Goal: Information Seeking & Learning: Learn about a topic

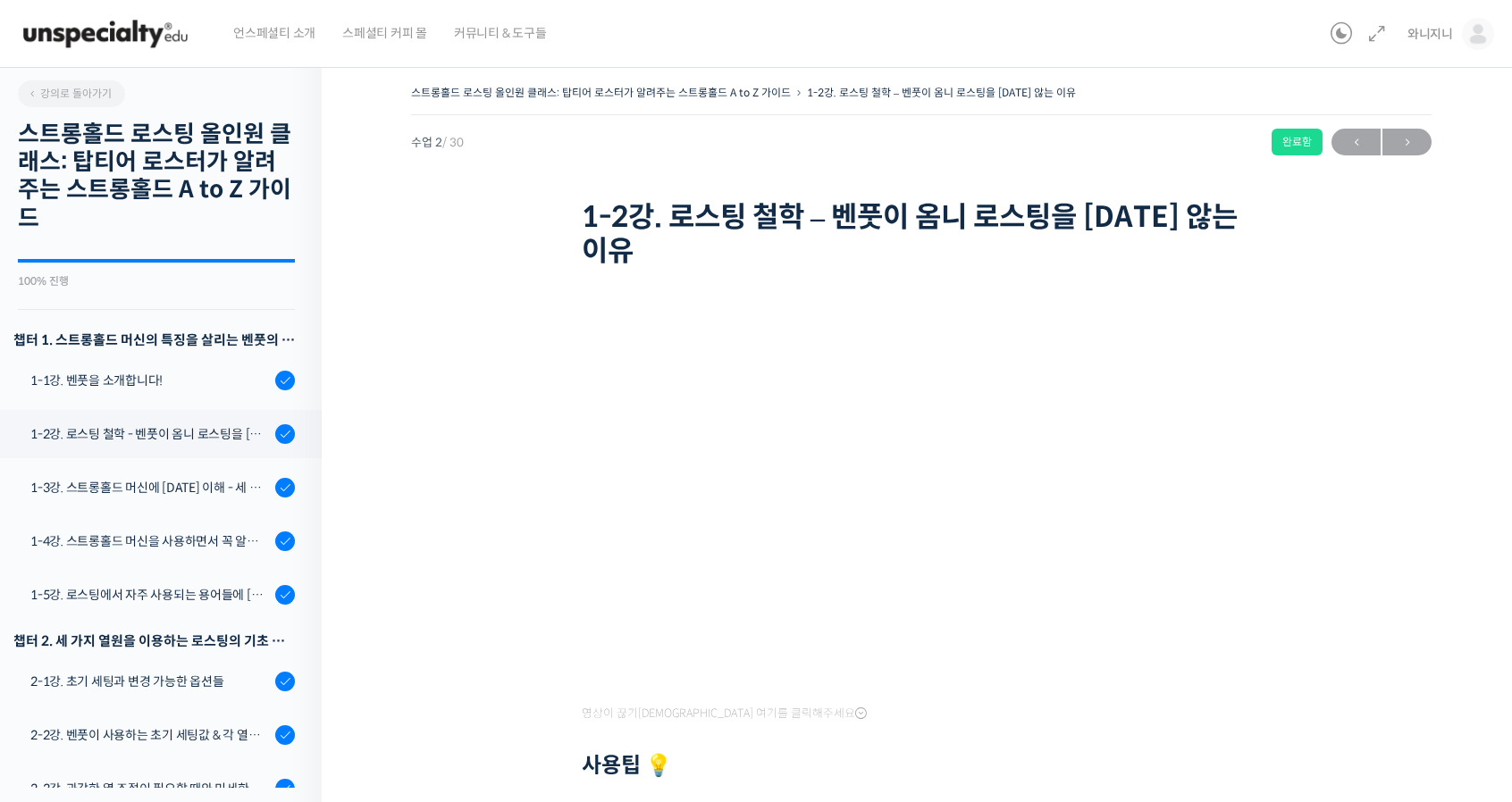
scroll to position [341, 0]
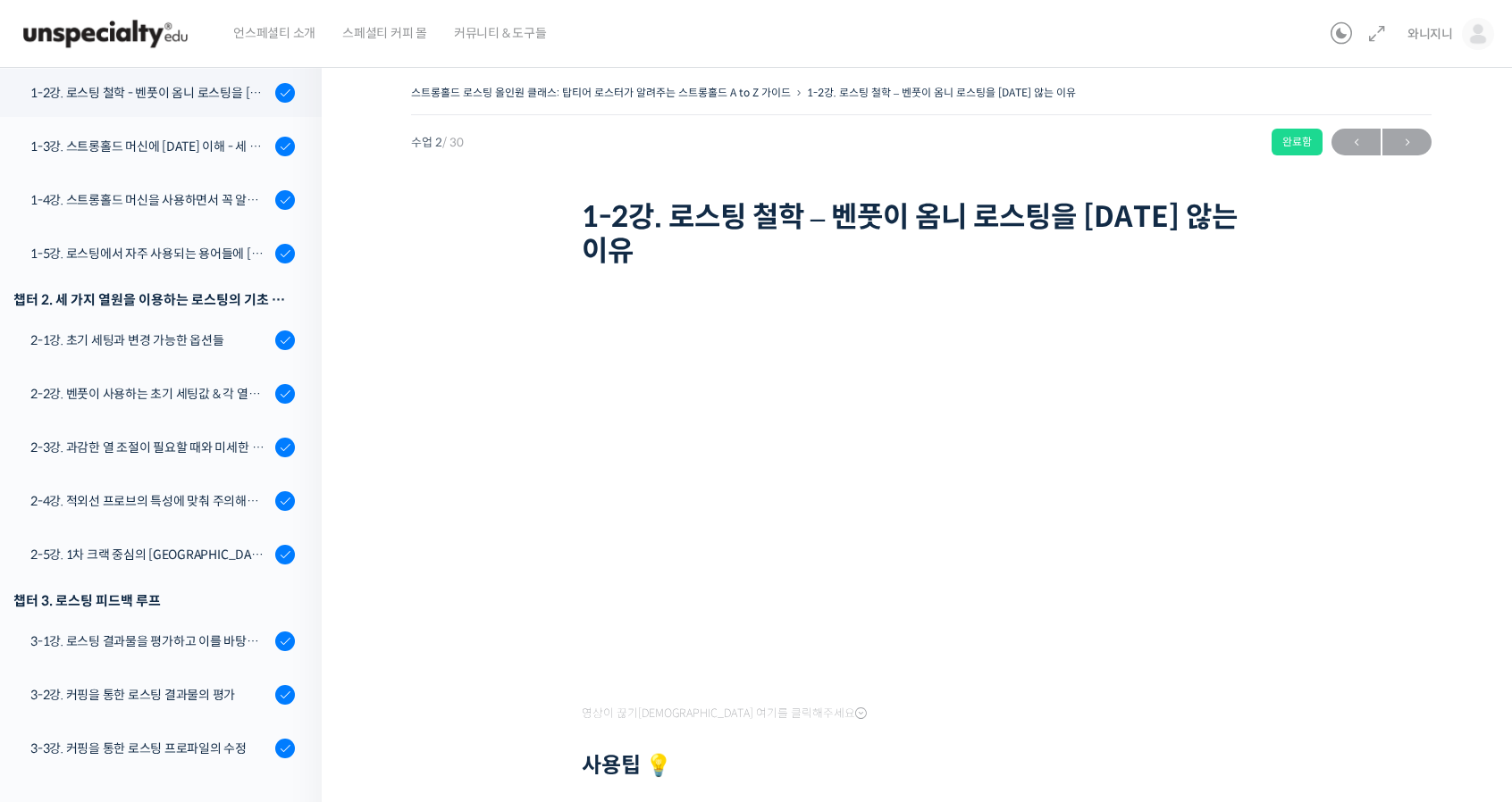
click at [1411, 277] on div "스트롱홀드 로스팅 올인원 클래스: 탑티어 로스터가 알려주는 스트롱홀드 A to Z 가이드 1-2강. 로스팅 철학 – 벤풋이 옴니 로스팅을 하지…" at bounding box center [921, 506] width 1020 height 853
click at [478, 418] on div "스트롱홀드 로스팅 올인원 클래스: 탑티어 로스터가 알려주는 스트롱홀드 A to Z 가이드 1-2강. 로스팅 철학 – 벤풋이 옴니 로스팅을 하지…" at bounding box center [921, 506] width 1020 height 853
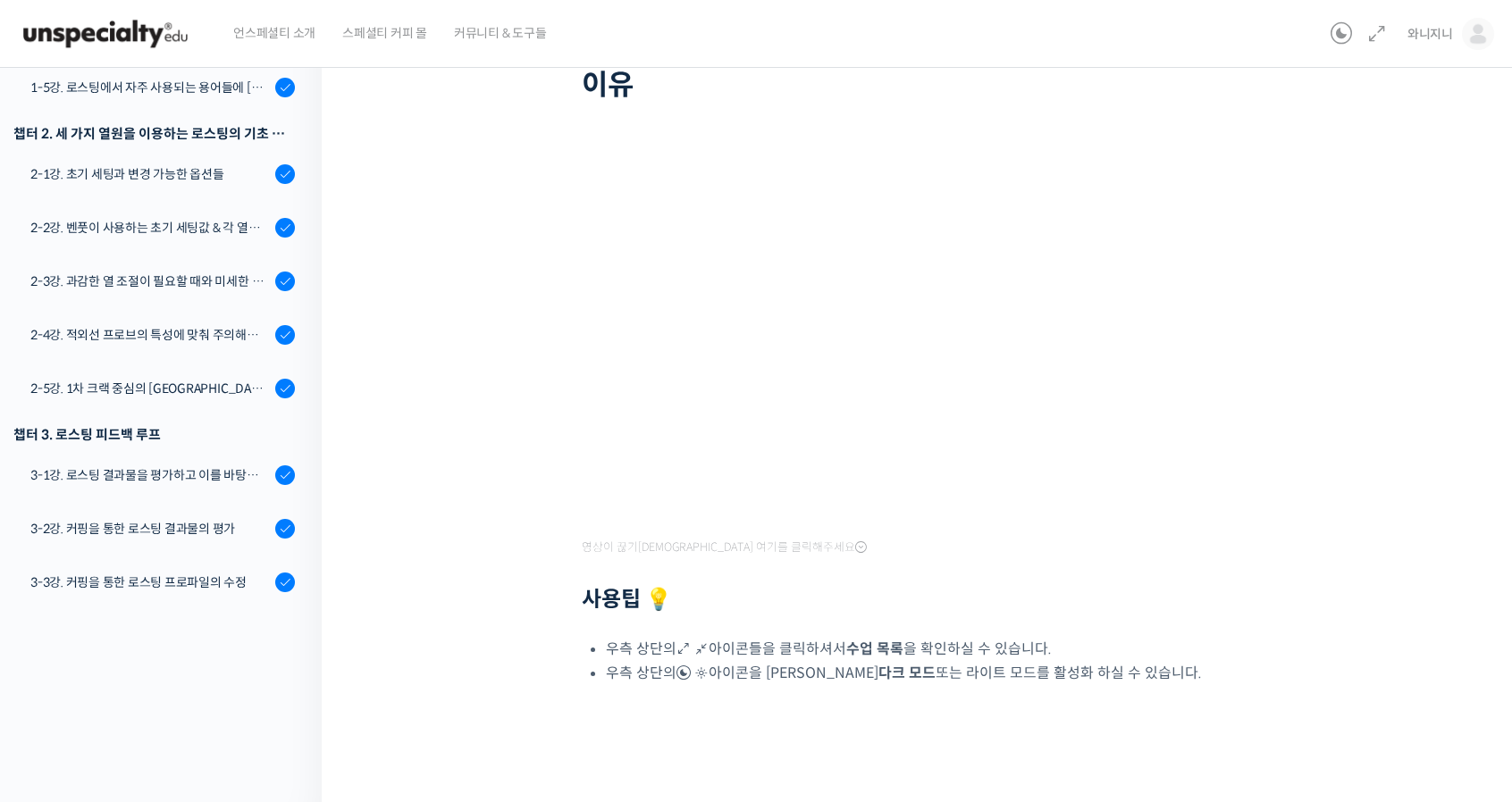
scroll to position [0, 0]
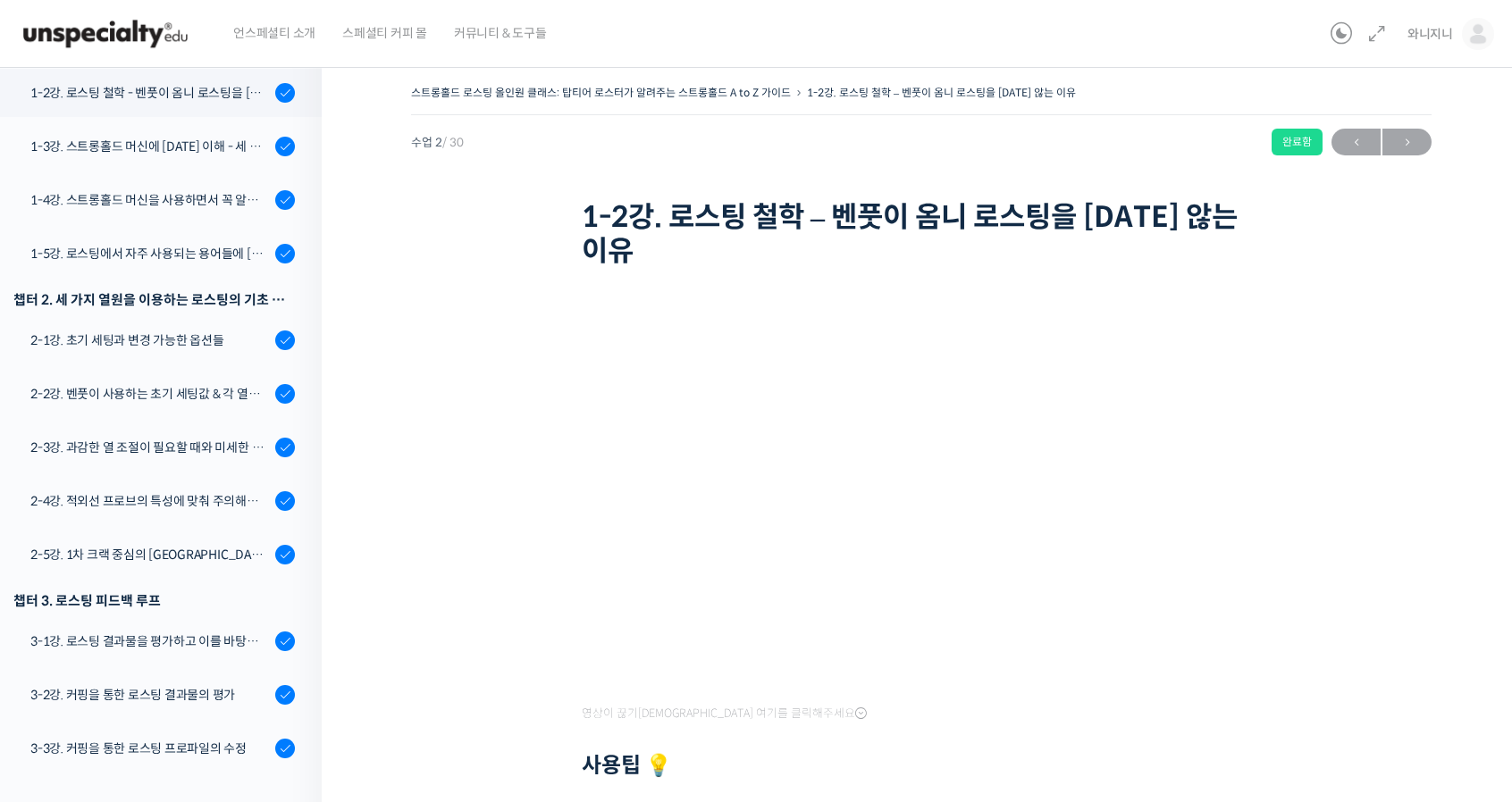
click at [73, 34] on img at bounding box center [104, 34] width 175 height 54
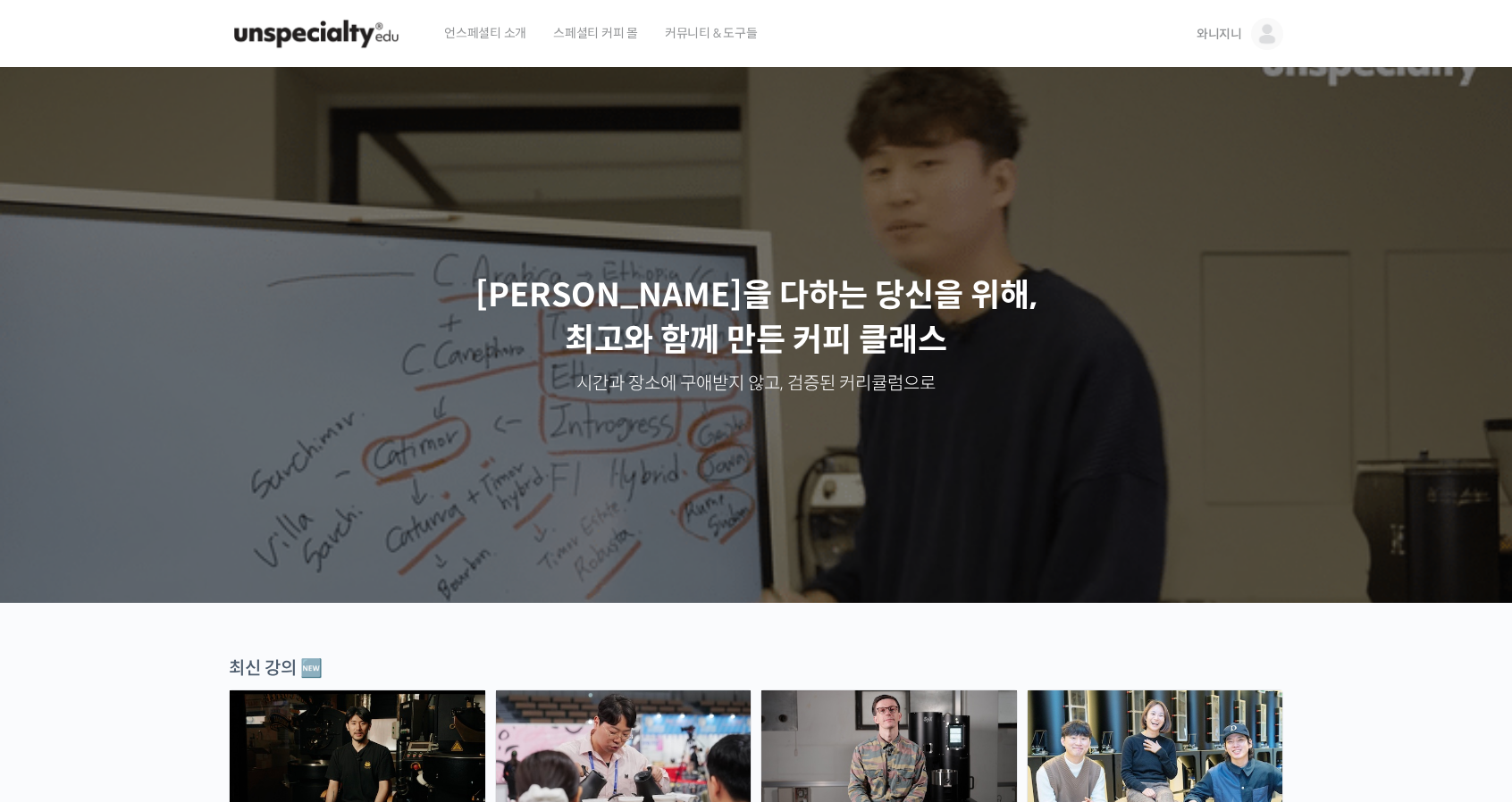
click at [1238, 28] on span "와니지니" at bounding box center [1218, 33] width 45 height 16
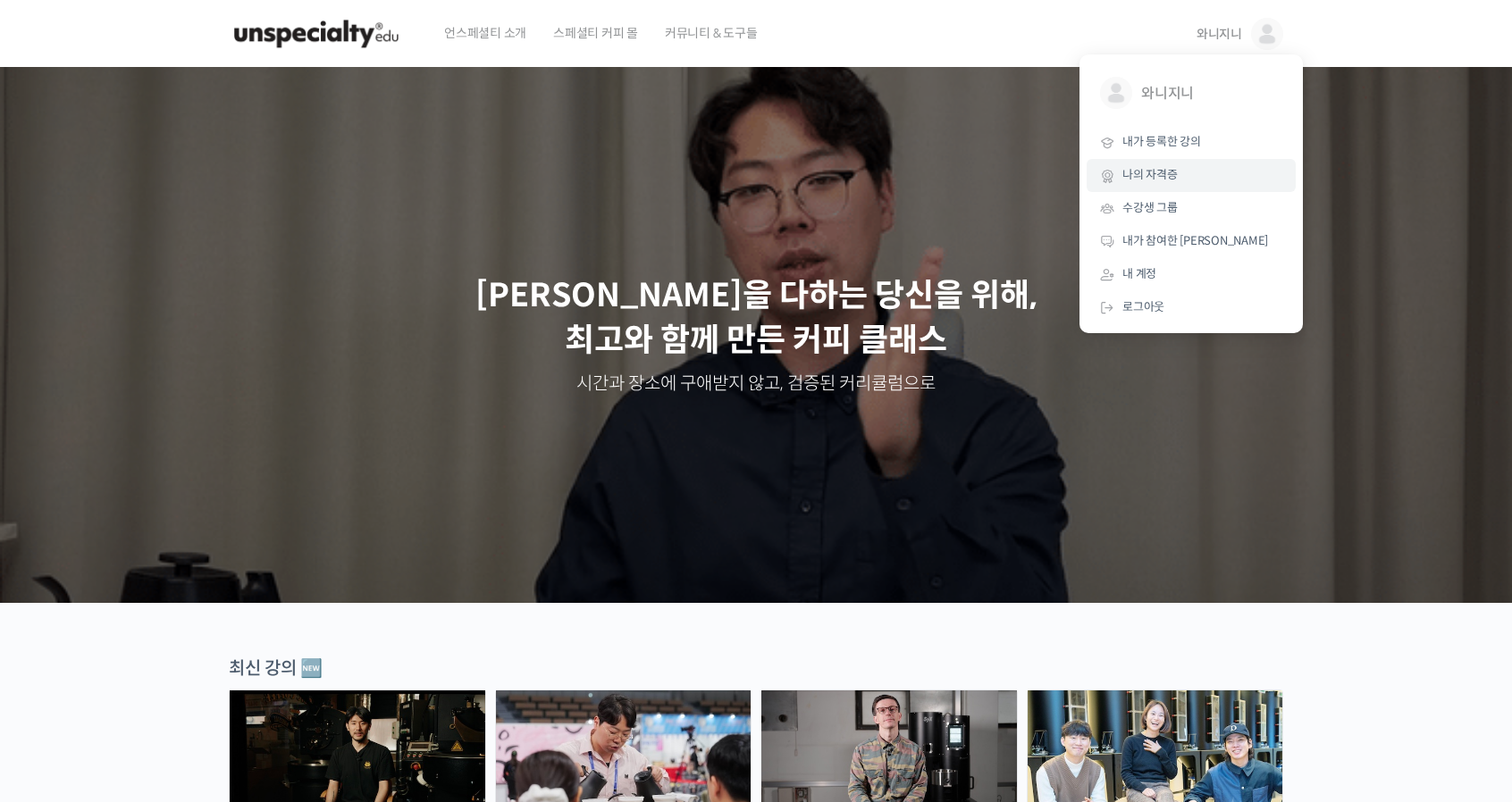
click at [1164, 184] on link "나의 자격증" at bounding box center [1190, 176] width 209 height 33
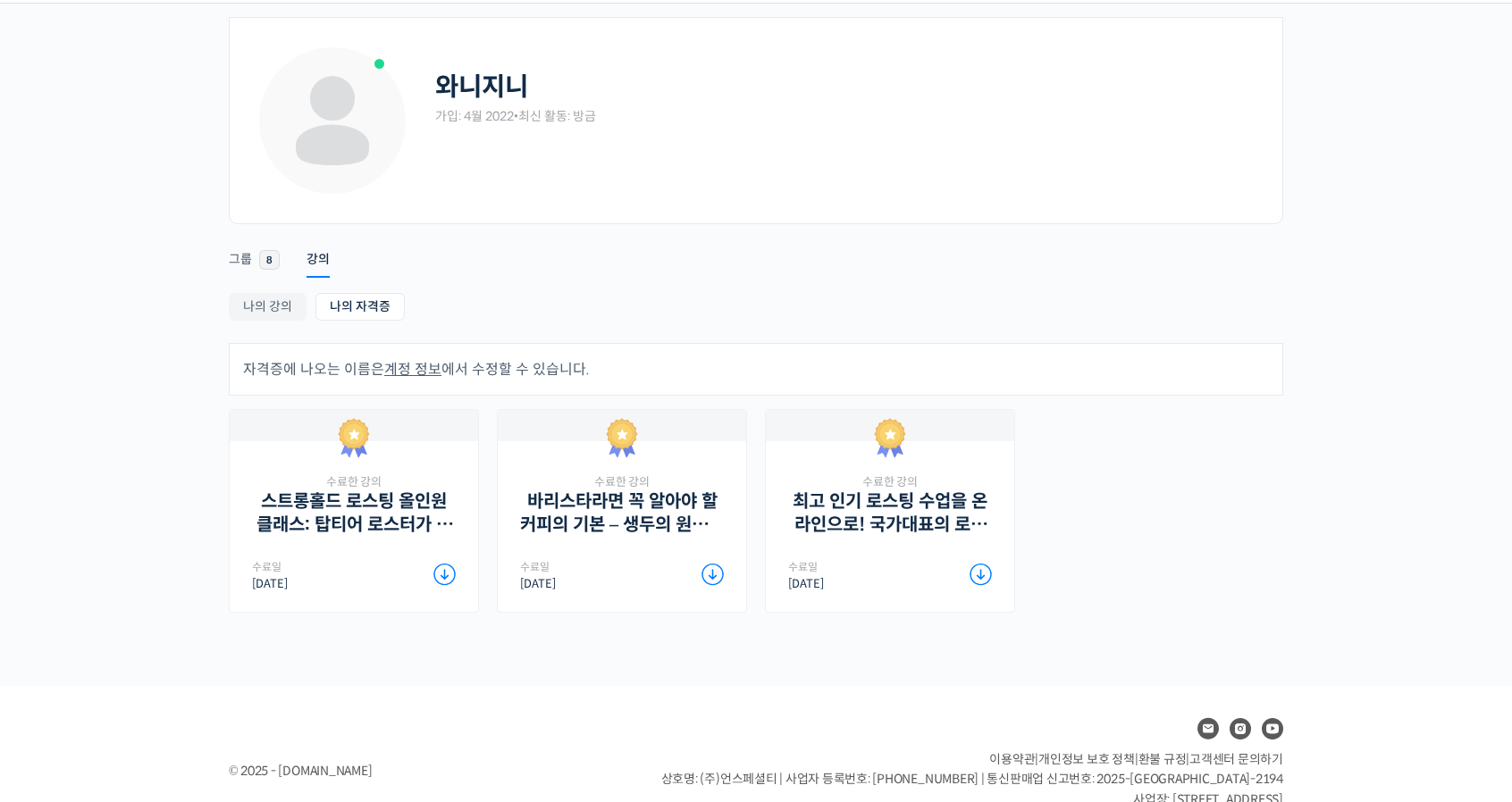
scroll to position [115, 0]
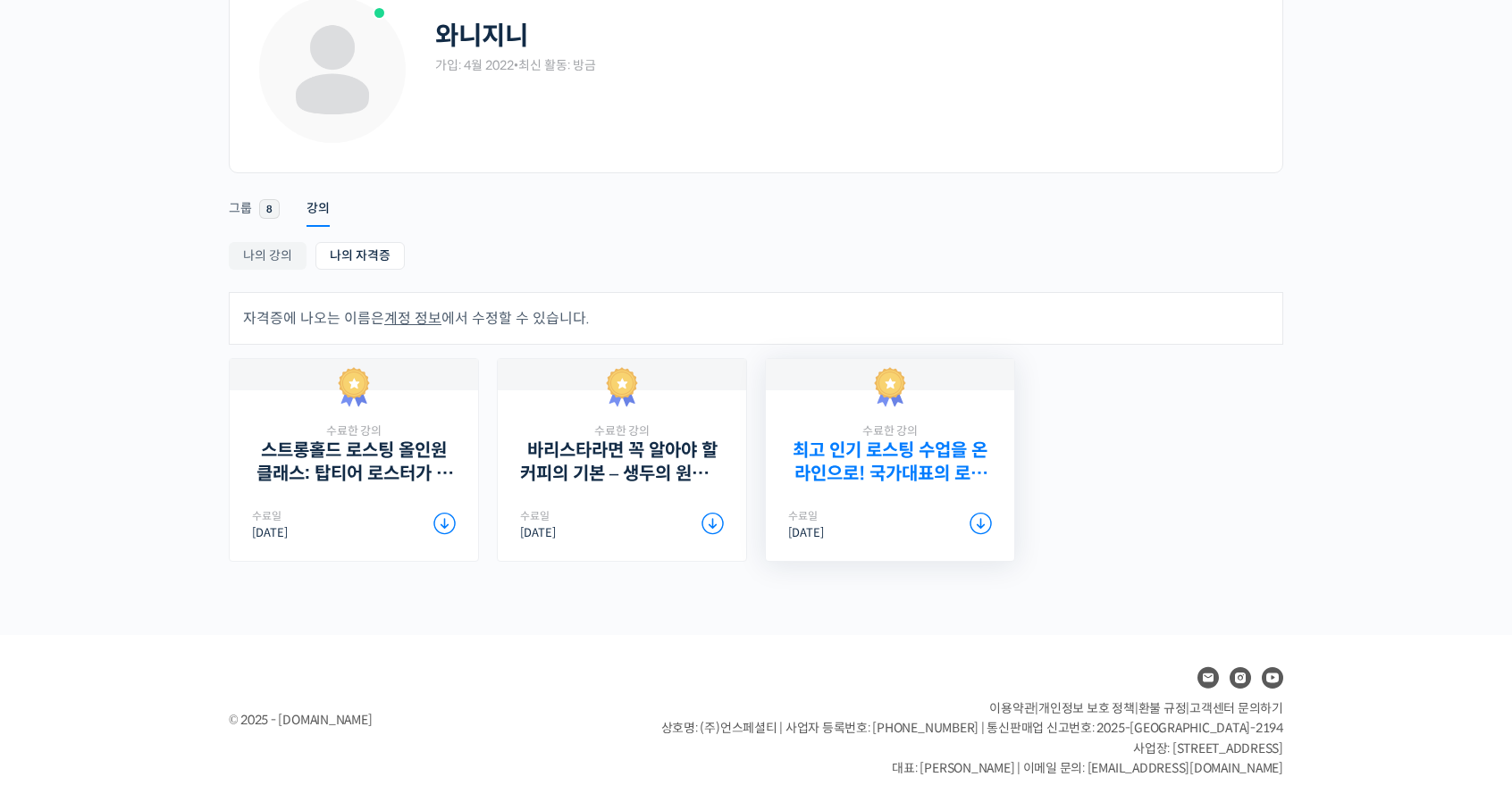
click at [906, 454] on link "최고 인기 로스팅 수업을 온라인으로! 국가대표의 로스팅 클래스" at bounding box center [890, 462] width 203 height 44
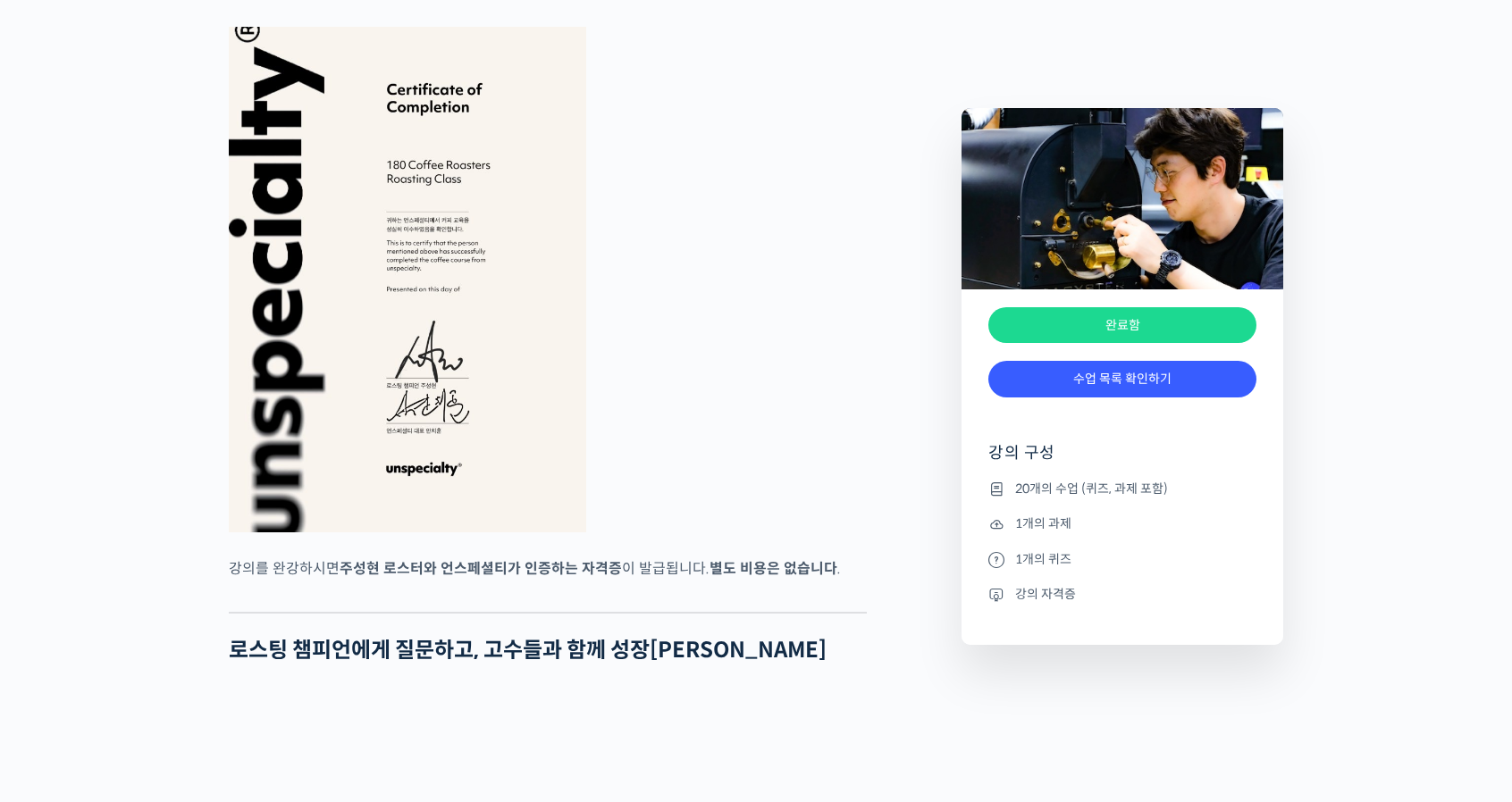
scroll to position [5627, 0]
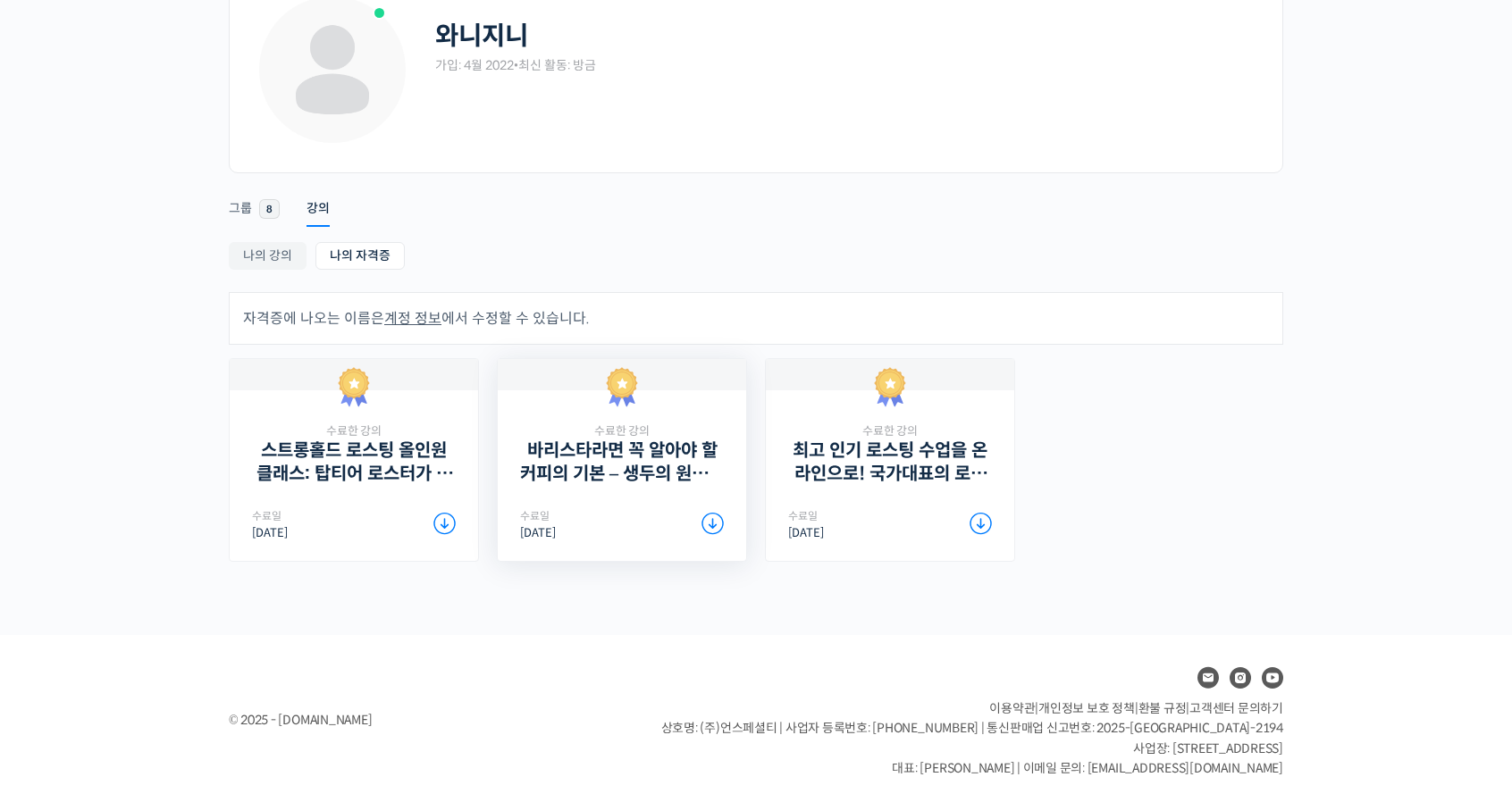
click at [631, 501] on div "수료한 강의 바리스타라면 꼭 알아야 할 커피의 기본 – 생두의 원산지별 특징부터 구입, 품질 관리까지 수료일 [DATE] Download PDF" at bounding box center [622, 460] width 203 height 157
click at [714, 522] on icon at bounding box center [713, 524] width 22 height 22
click at [325, 462] on link "스트롱홀드 로스팅 올인원 클래스: 탑티어 로스터가 알려주는 스트롱홀드 A to Z 가이드" at bounding box center [354, 462] width 203 height 44
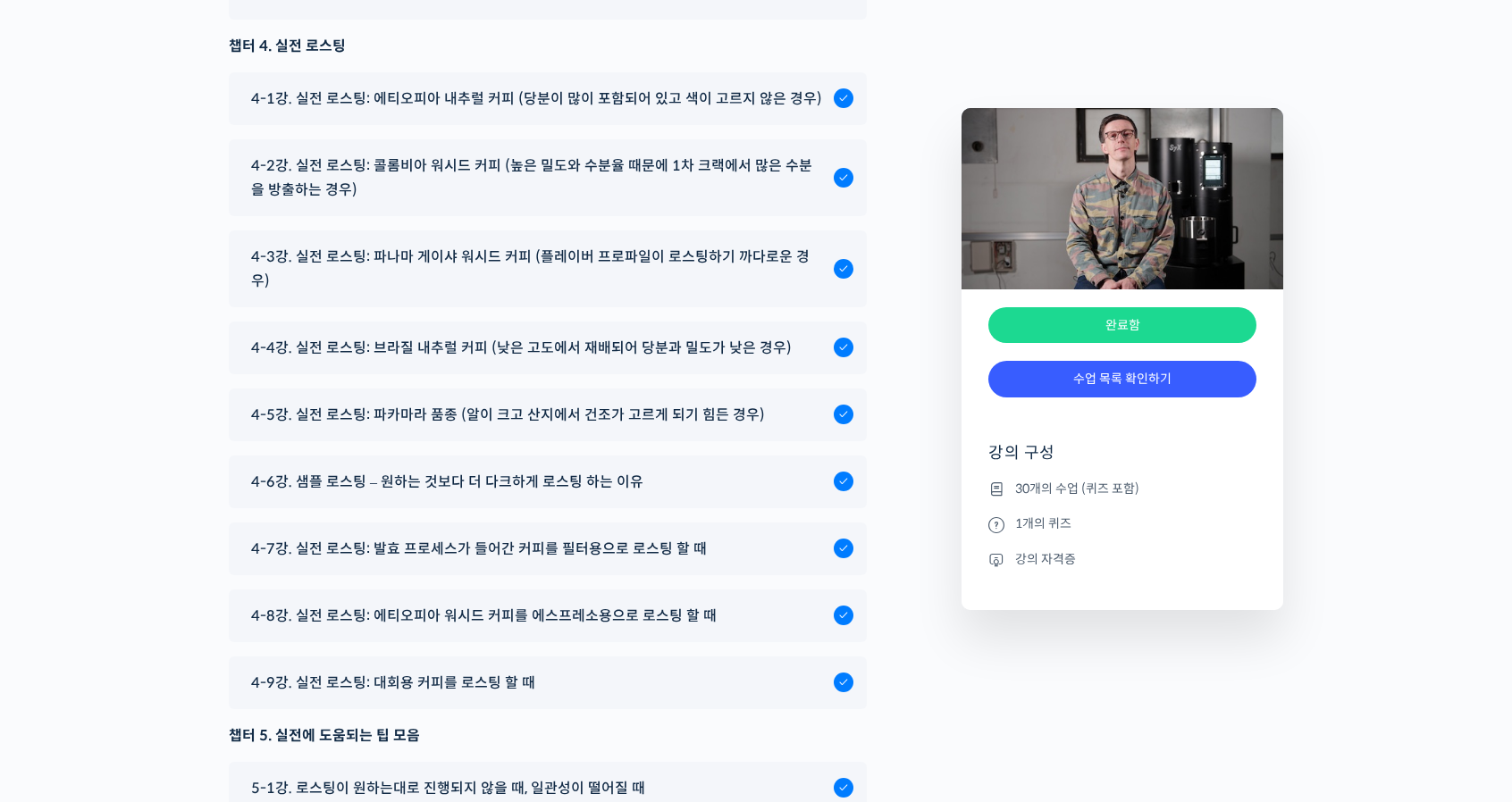
scroll to position [10004, 0]
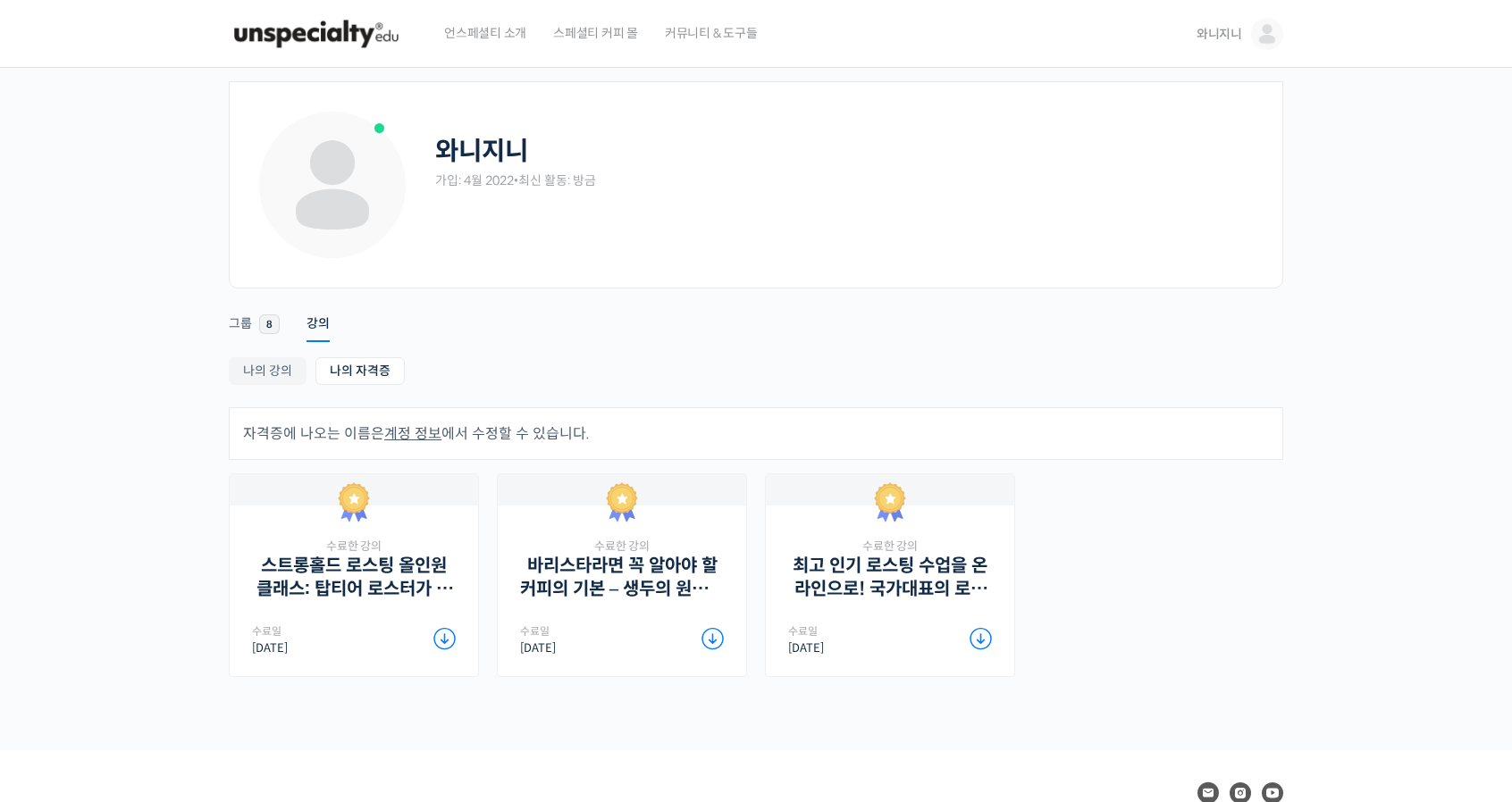
click at [1260, 40] on img at bounding box center [1266, 33] width 32 height 32
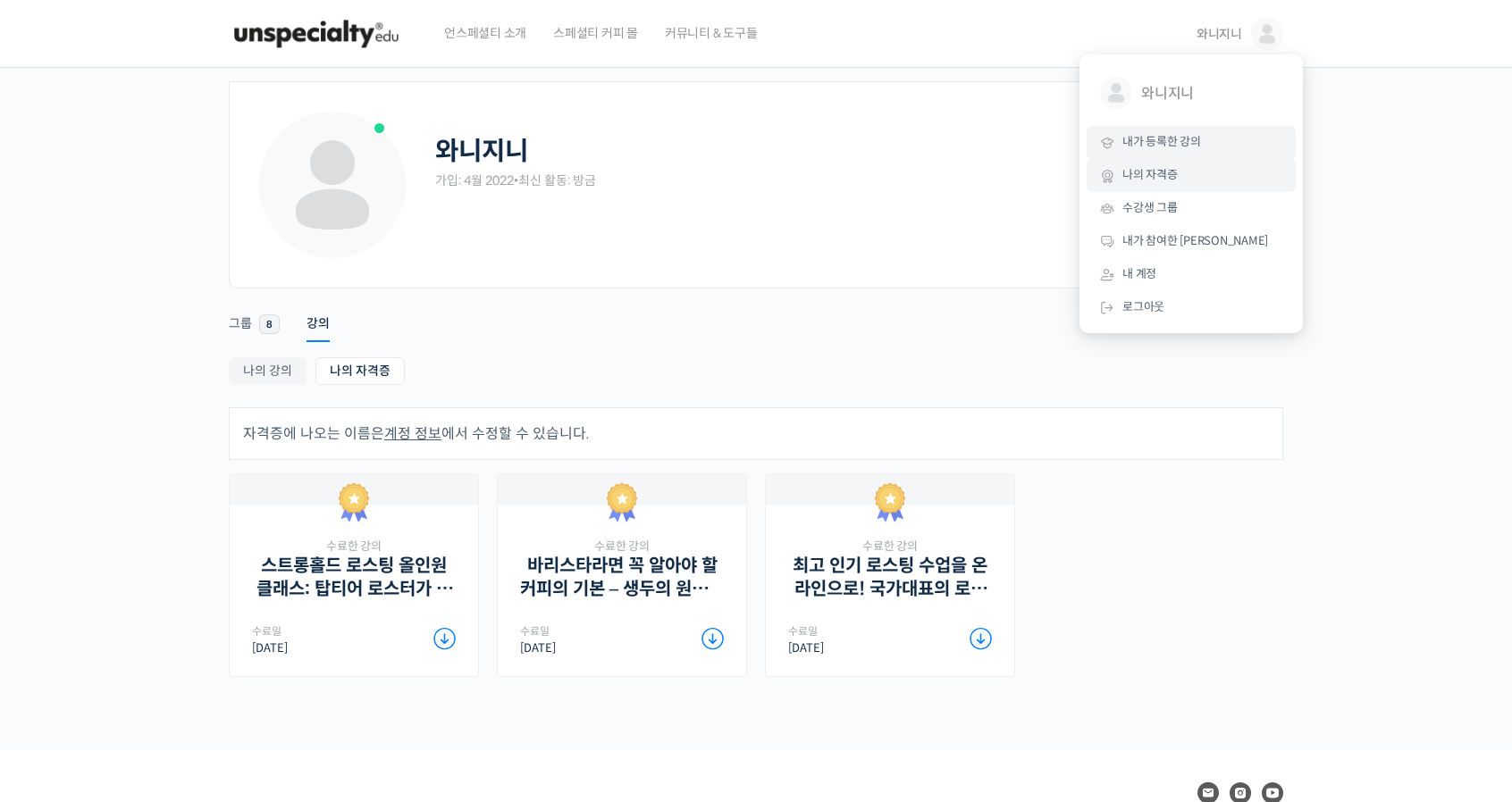
click at [1150, 144] on span "내가 등록한 강의" at bounding box center [1161, 141] width 79 height 15
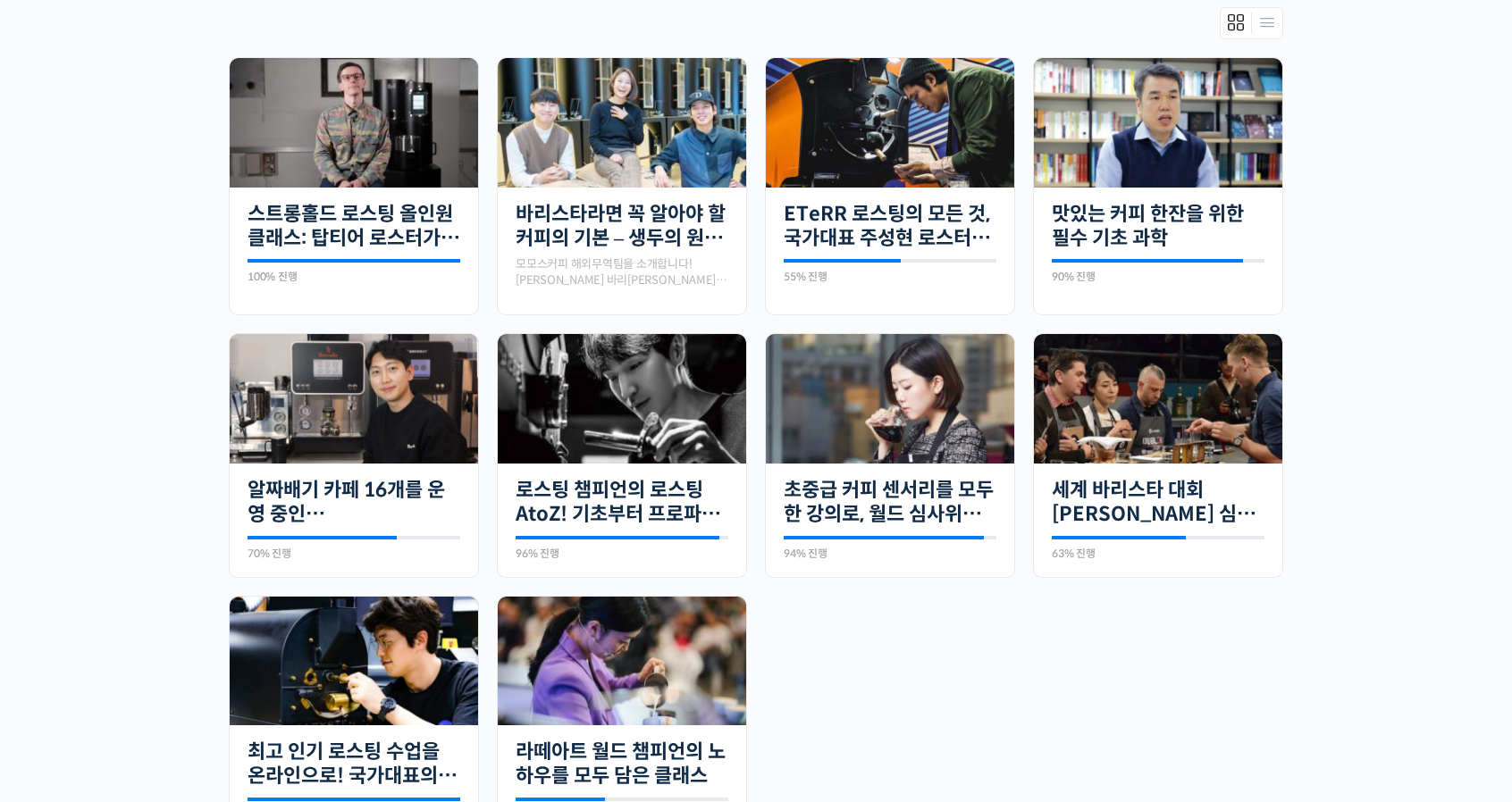
scroll to position [358, 0]
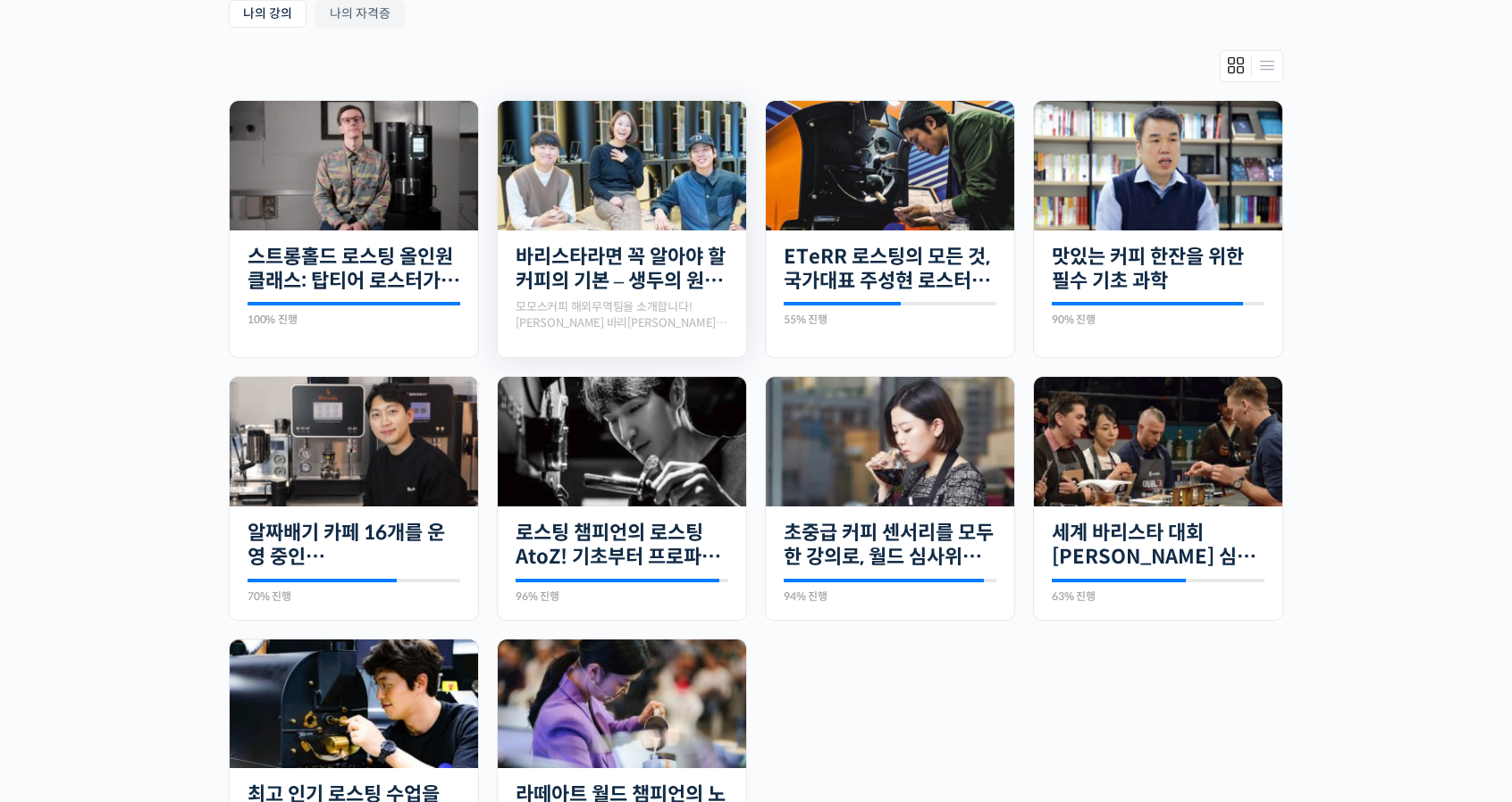
click at [631, 299] on div "모모스커피 해외무역팀을 소개합니다! [PERSON_NAME] 바리[PERSON_NAME]는 2019년 [GEOGRAPHIC_DATA]에서 열린…" at bounding box center [622, 315] width 213 height 31
click at [662, 269] on link "바리스타라면 꼭 알아야 할 커피의 기본 – 생두의 원산지별 특징부터 구입, 품질 관리까지" at bounding box center [622, 269] width 213 height 49
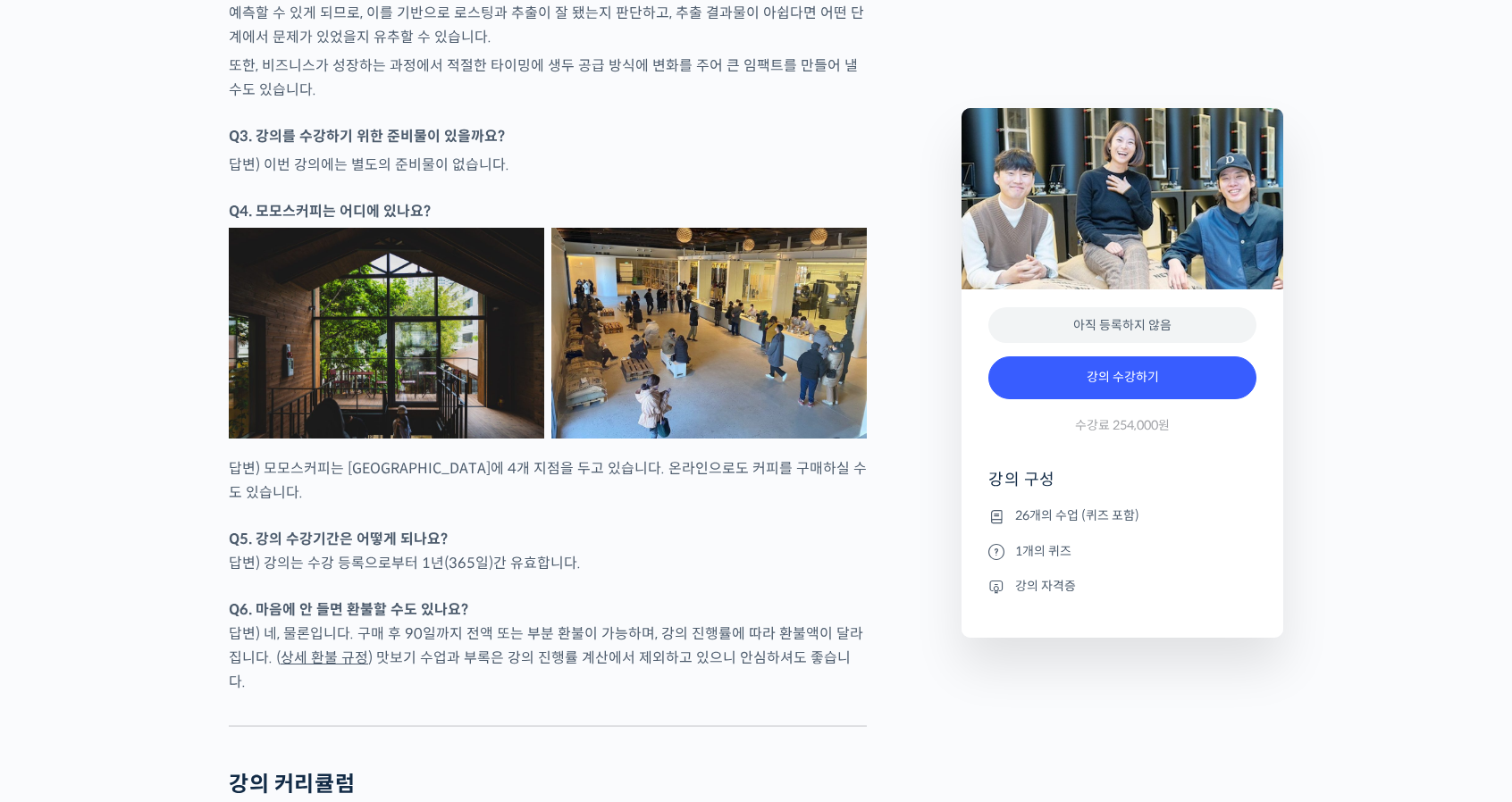
scroll to position [8217, 0]
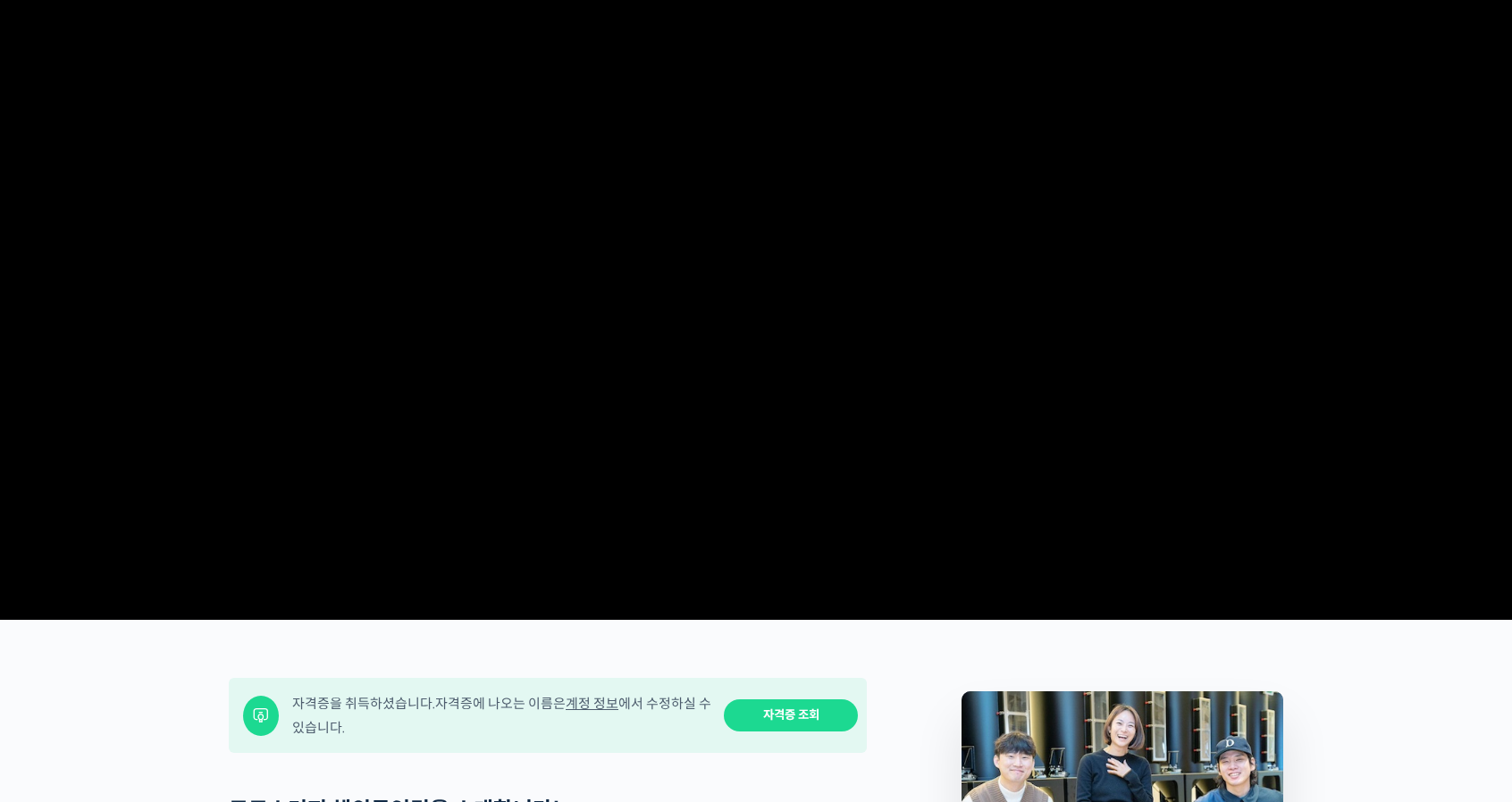
scroll to position [0, 0]
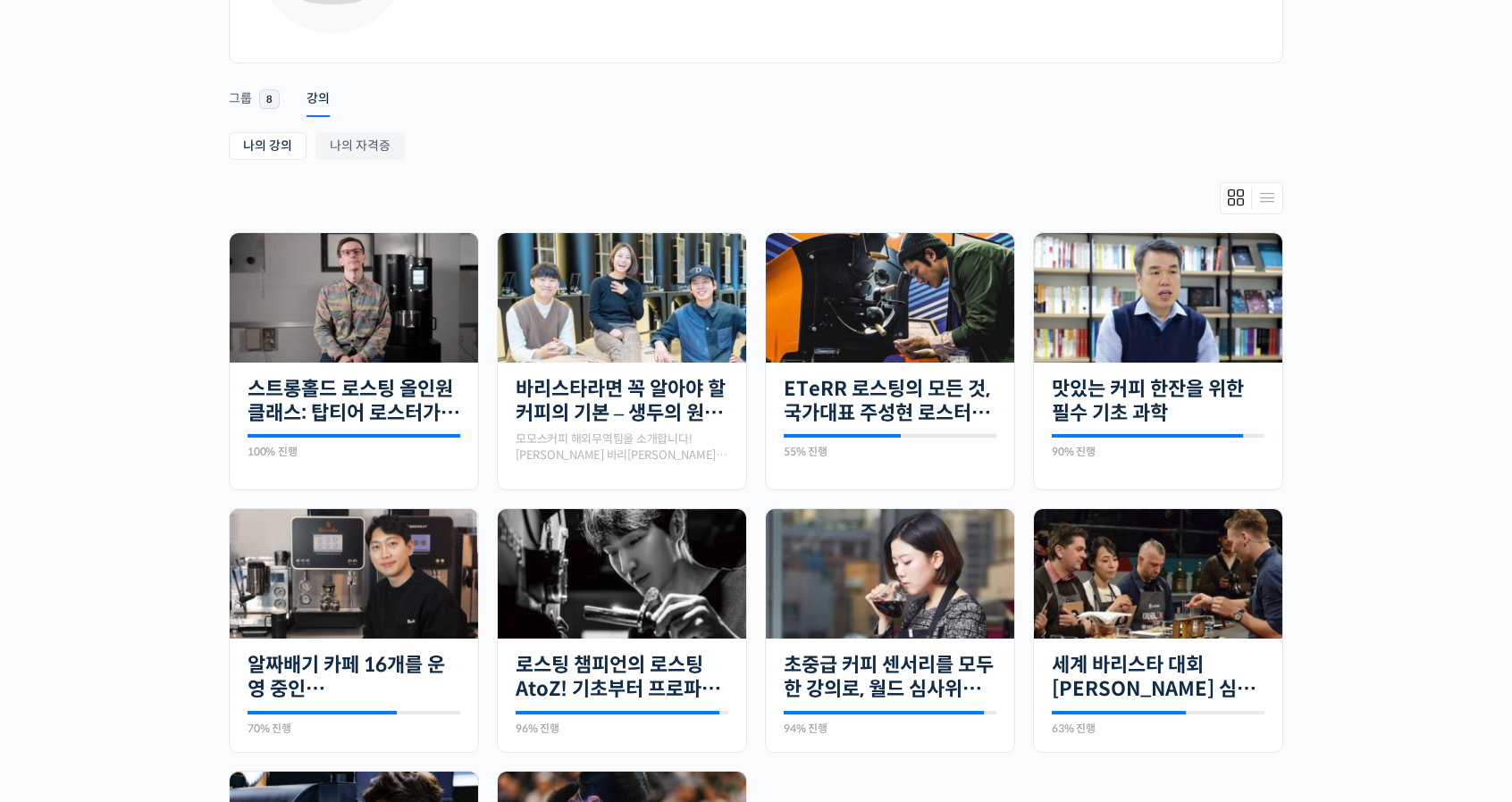
scroll to position [174, 0]
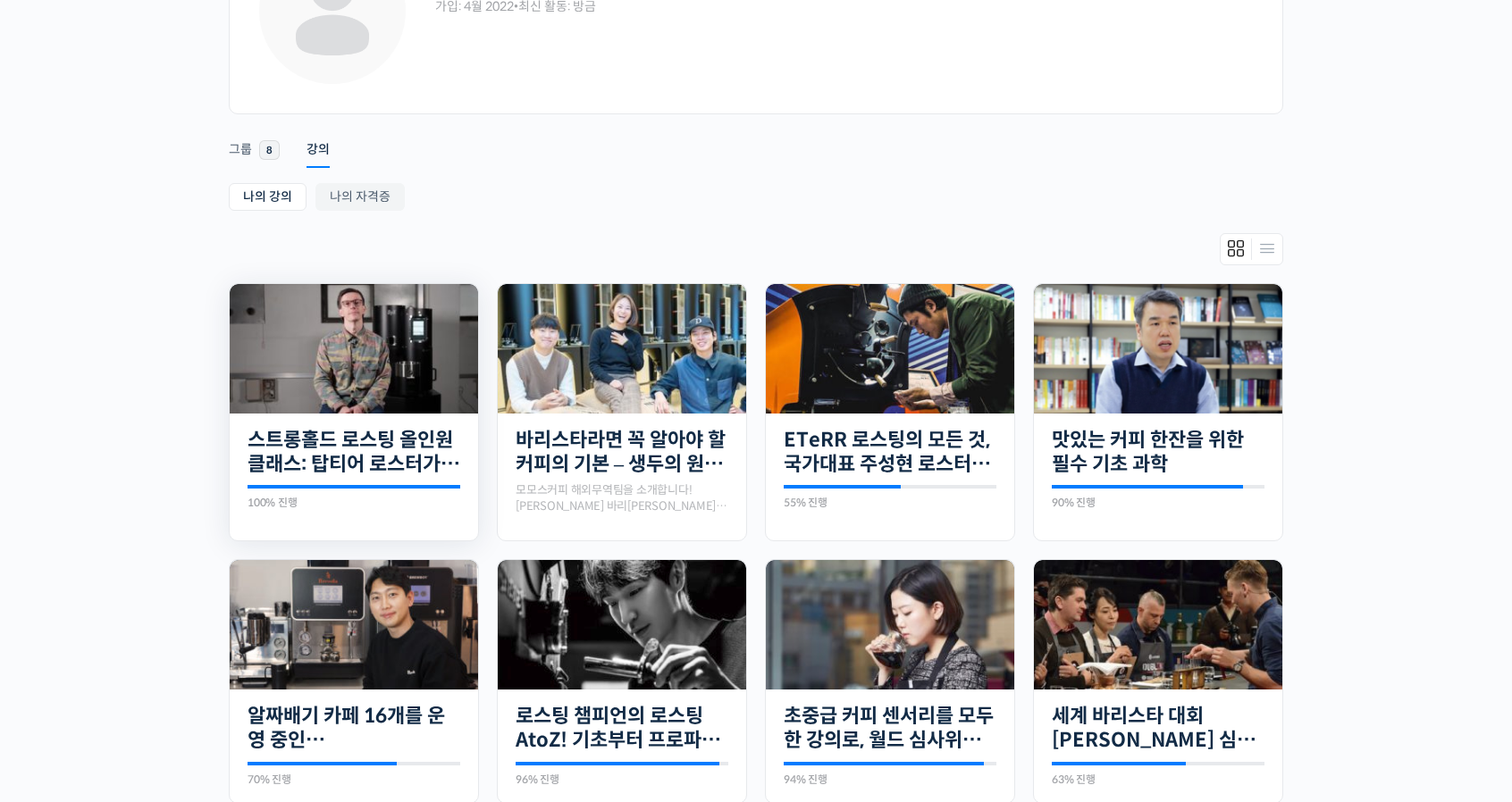
click at [348, 347] on img at bounding box center [353, 348] width 249 height 129
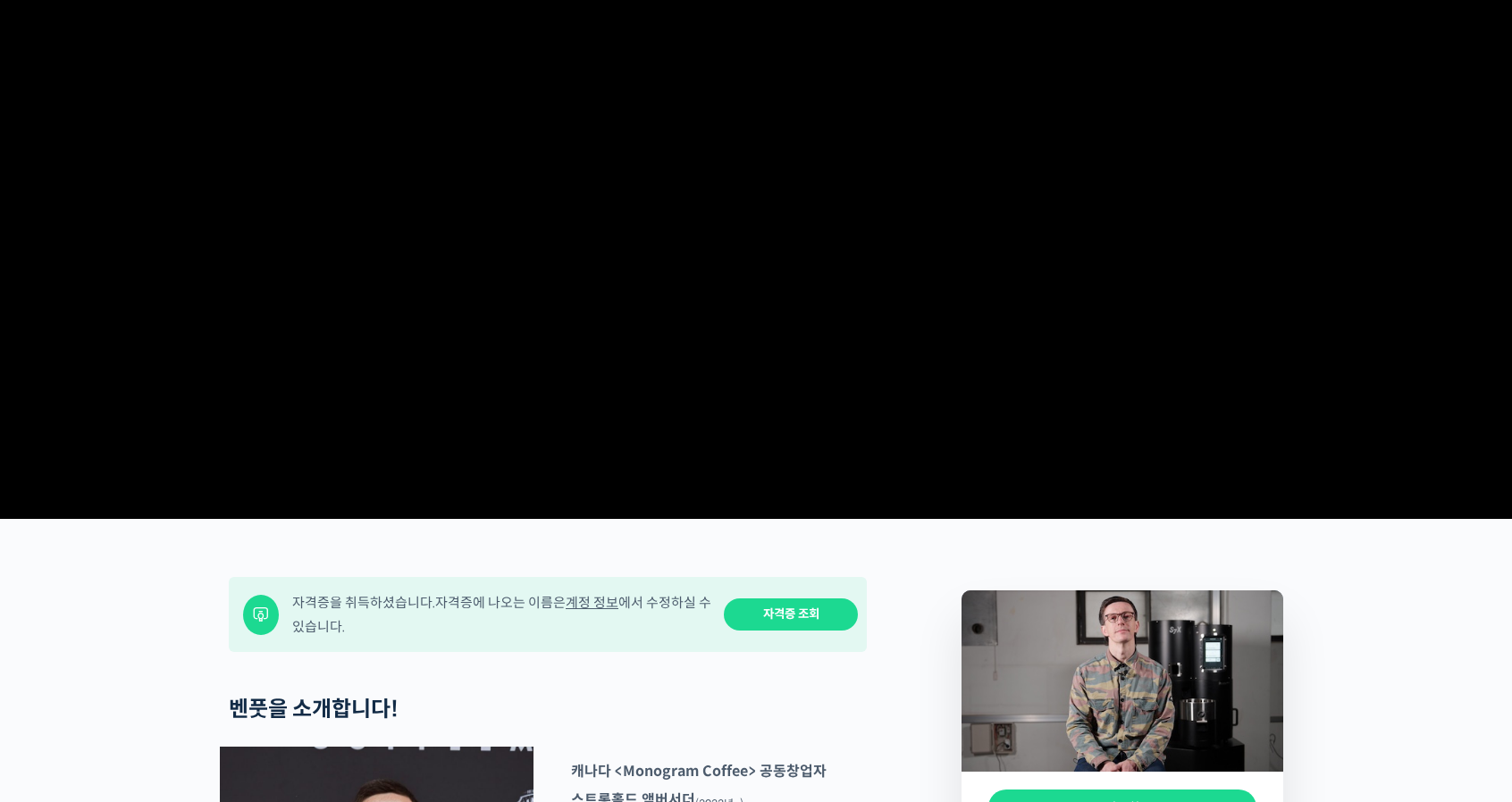
scroll to position [178, 0]
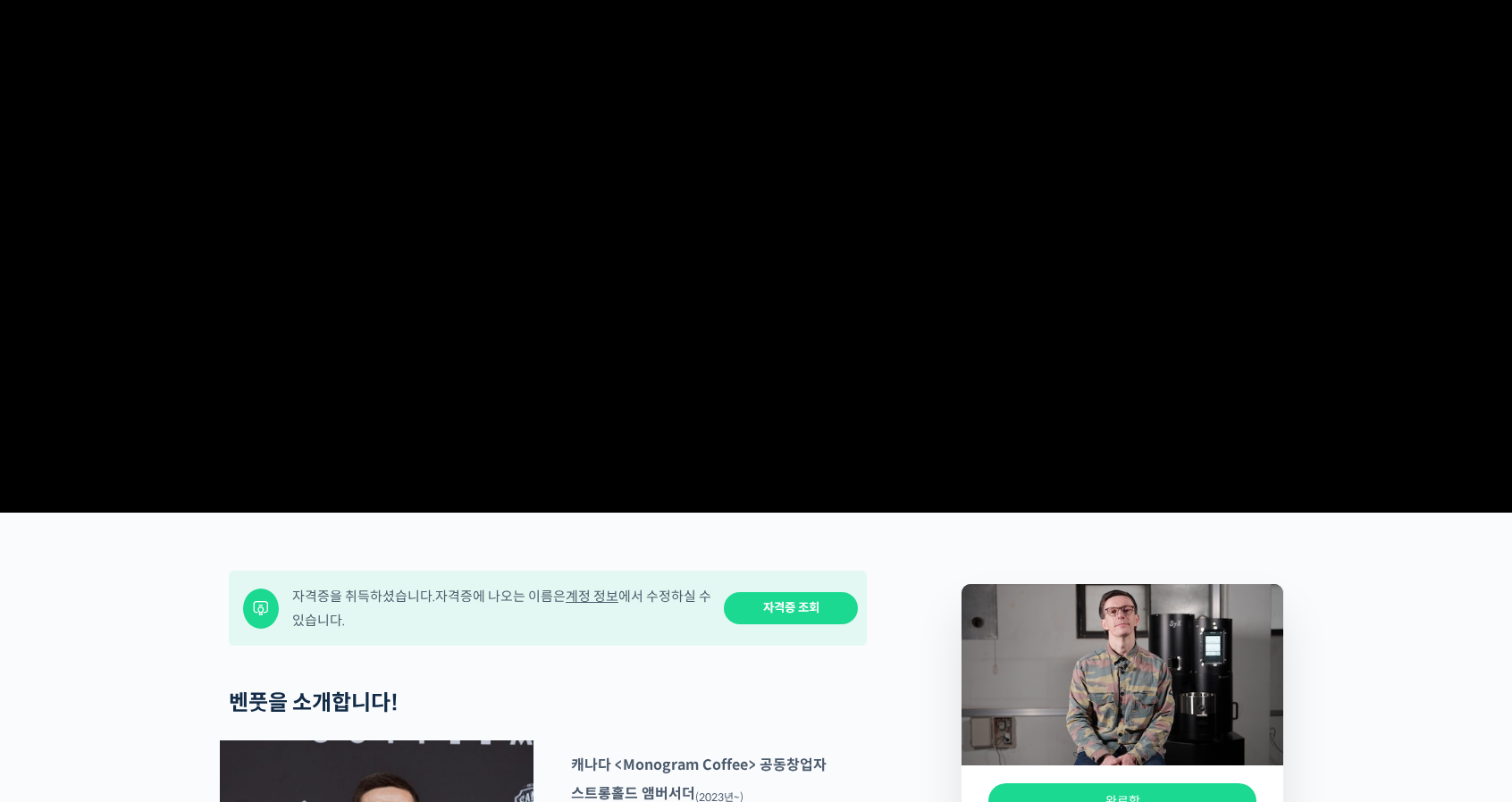
click at [1113, 352] on video at bounding box center [755, 197] width 1055 height 616
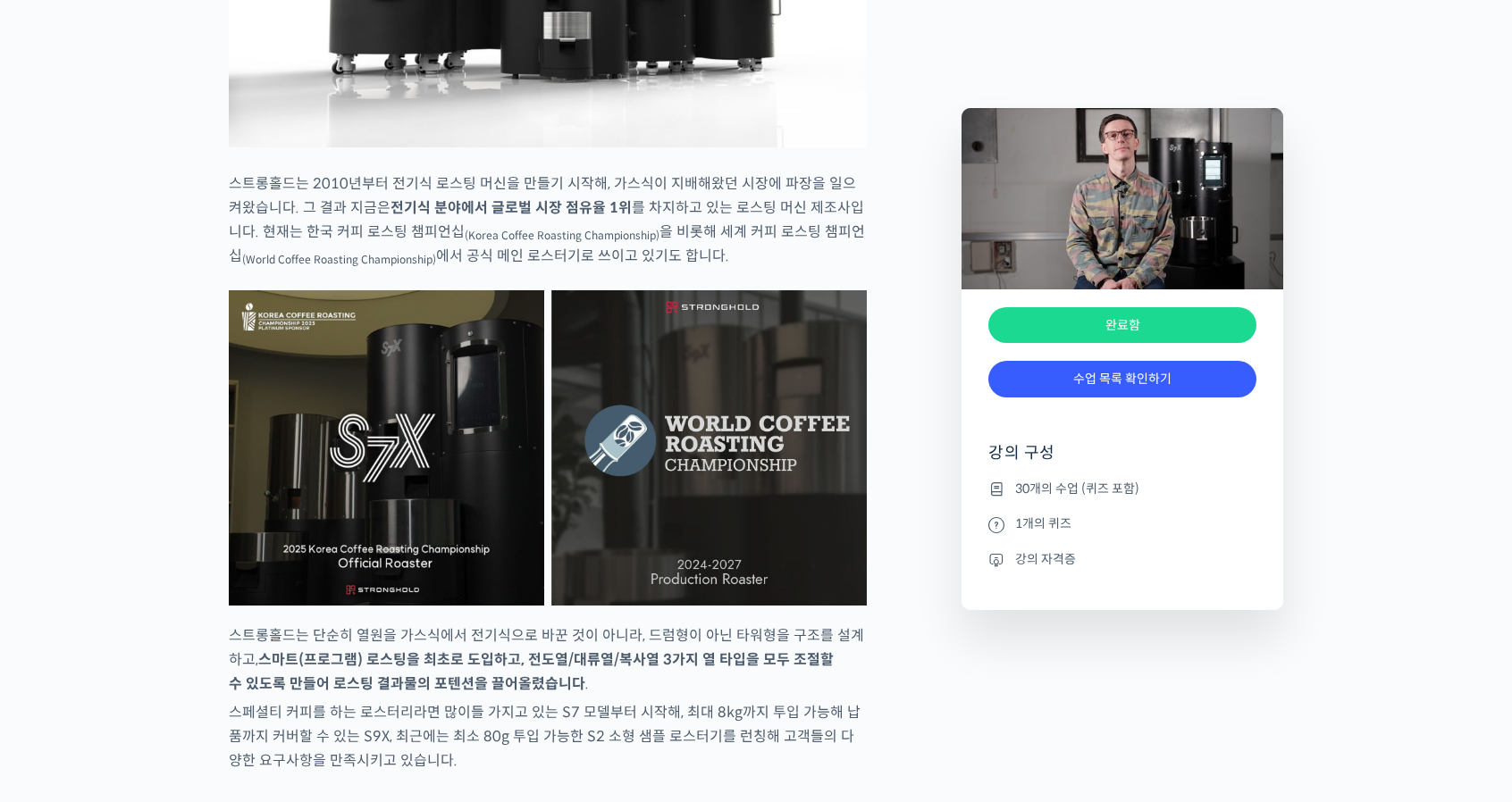
scroll to position [3037, 0]
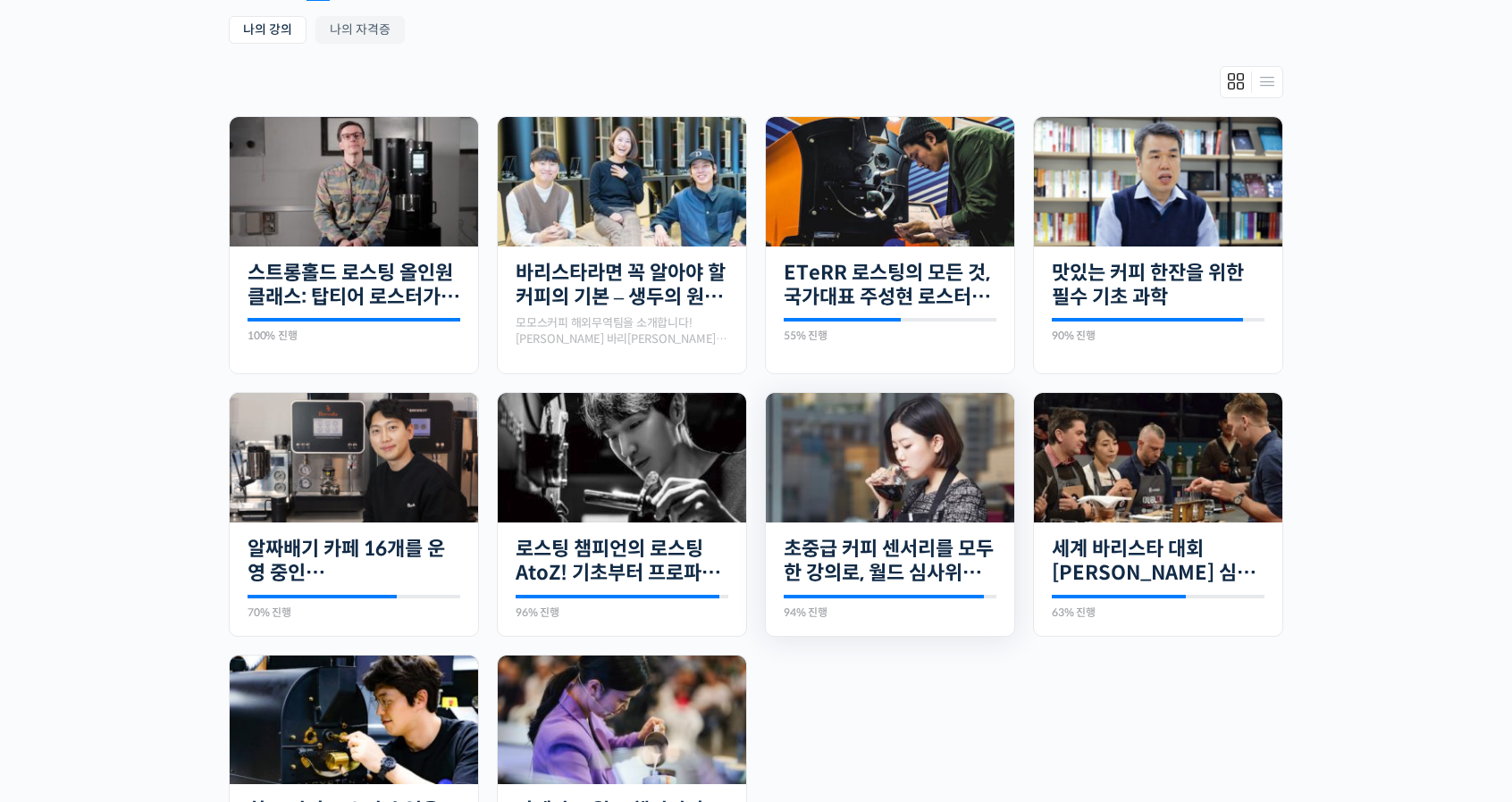
scroll to position [353, 0]
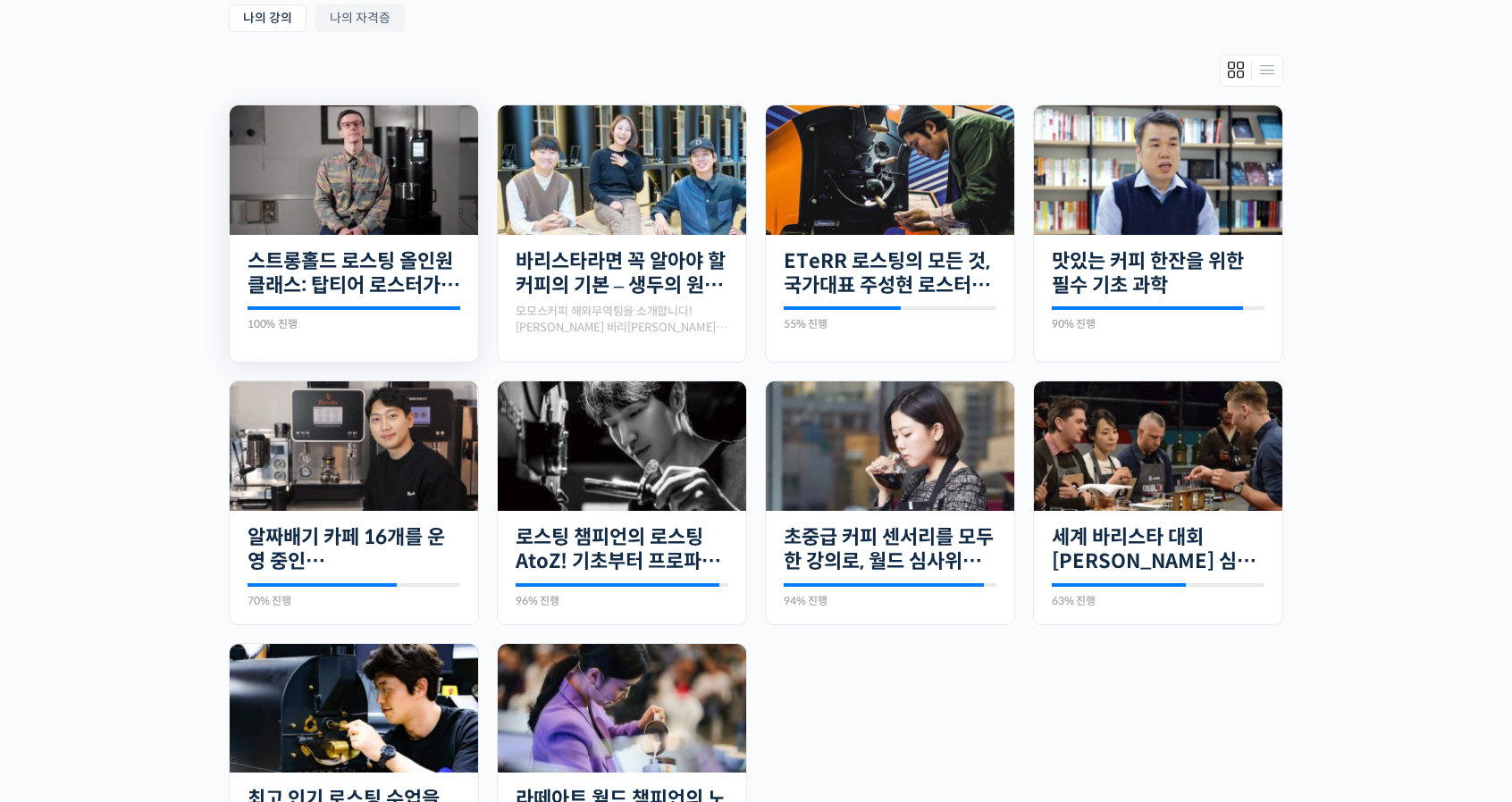
click at [384, 165] on img at bounding box center [353, 170] width 249 height 129
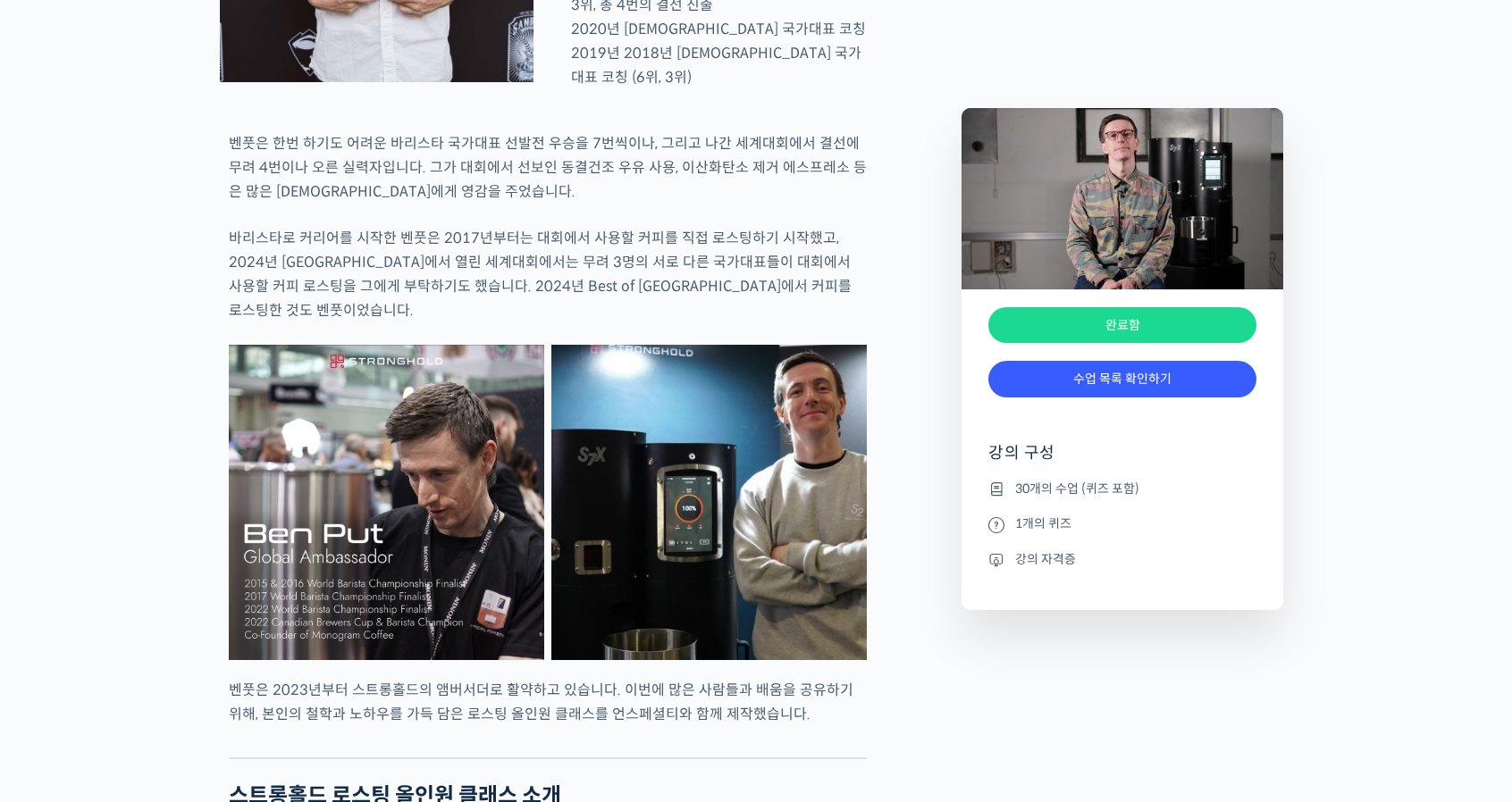
scroll to position [1340, 0]
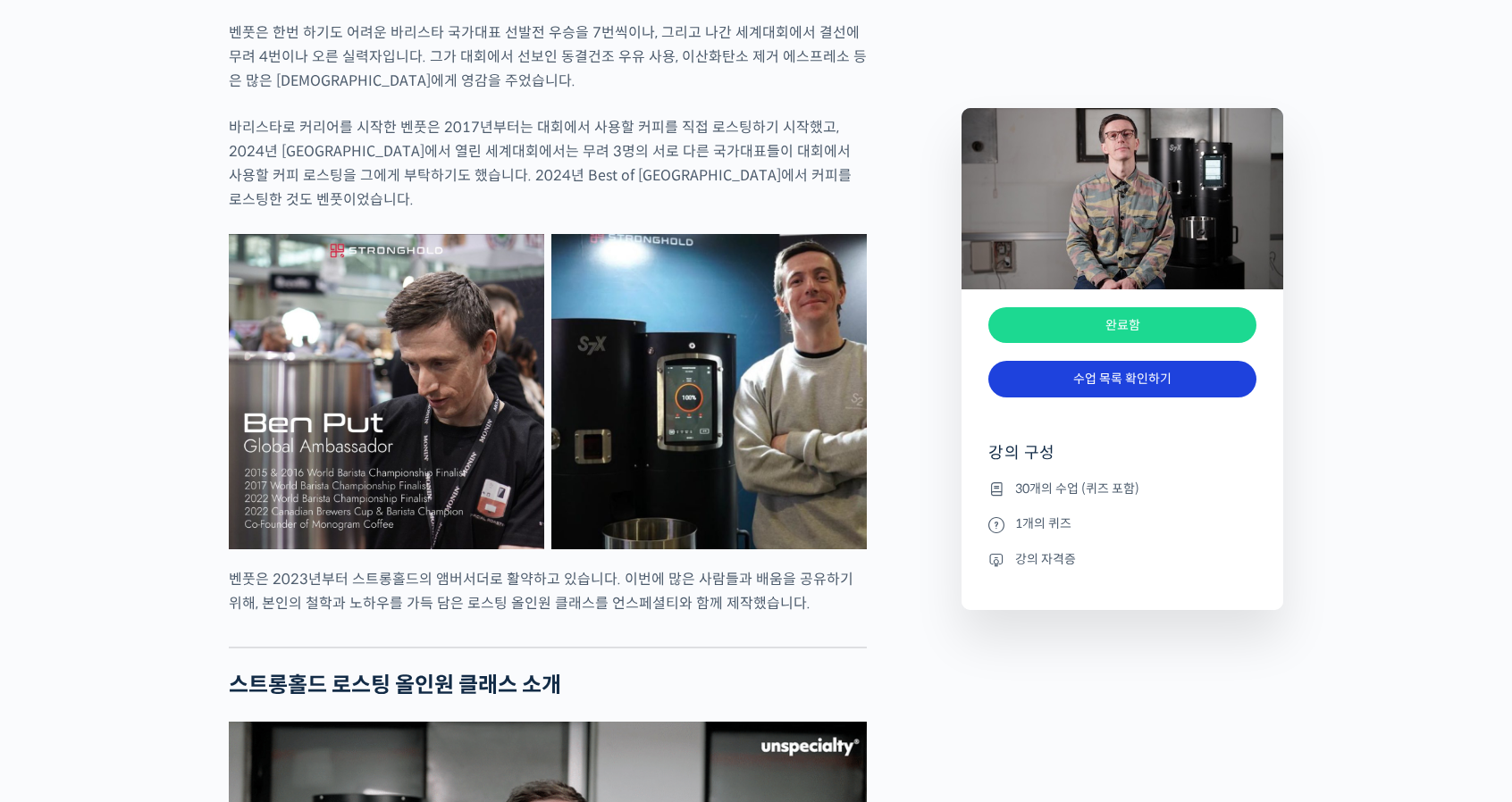
click at [1116, 375] on link "수업 목록 확인하기" at bounding box center [1122, 380] width 268 height 37
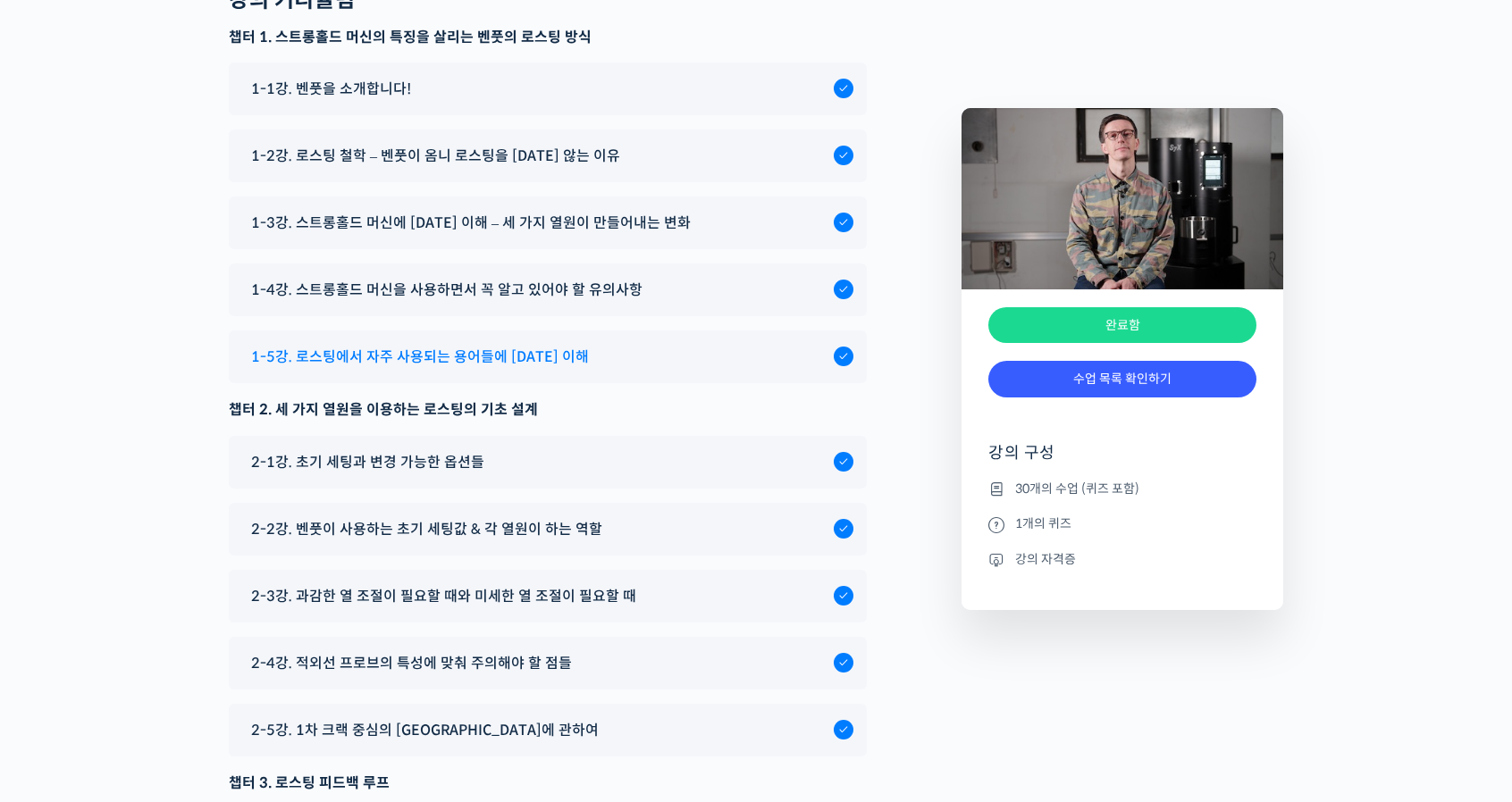
scroll to position [8788, 0]
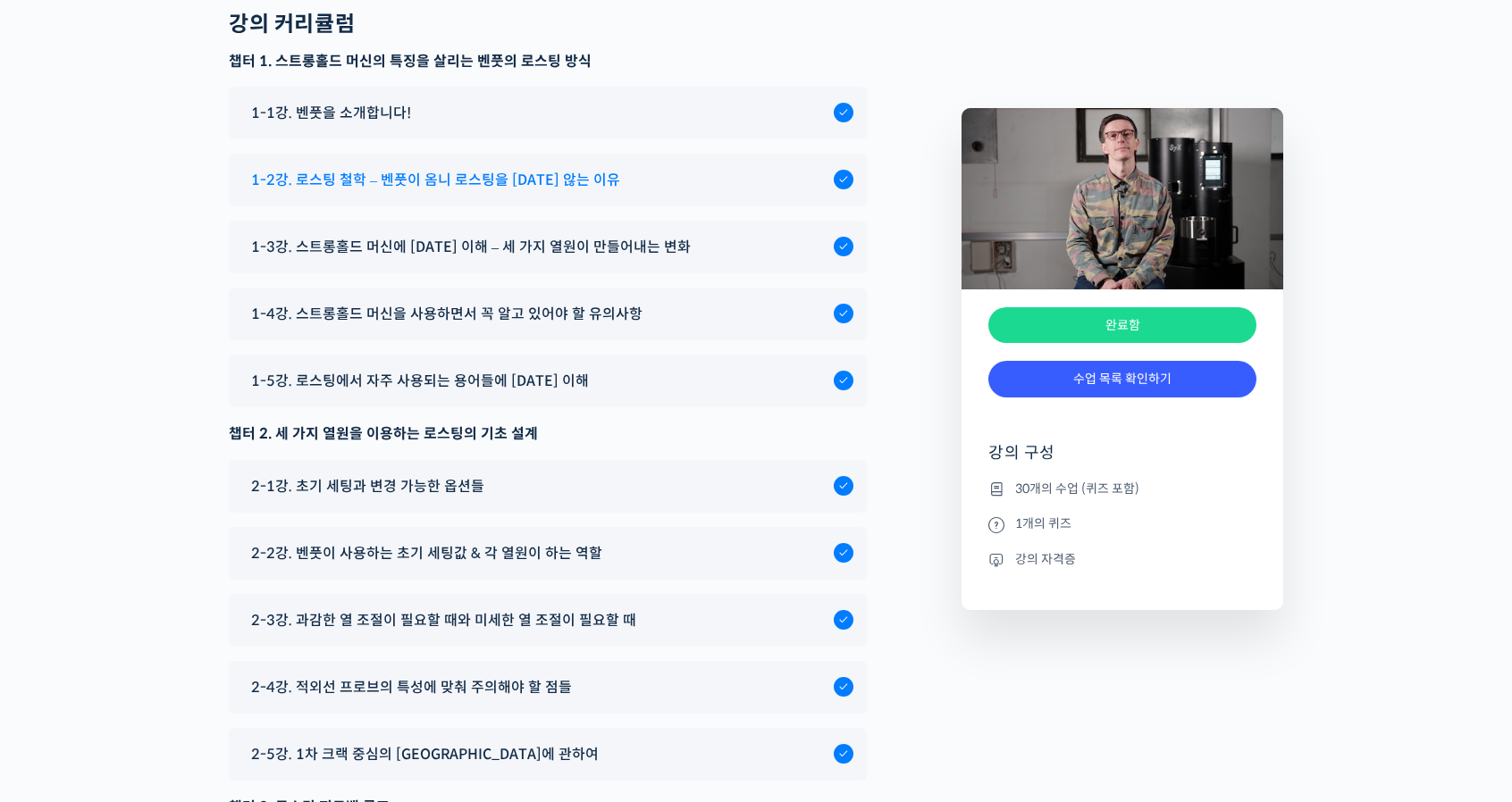
click at [517, 192] on span "1-2강. 로스팅 철학 – 벤풋이 옴니 로스팅을 [DATE] 않는 이유" at bounding box center [435, 180] width 369 height 24
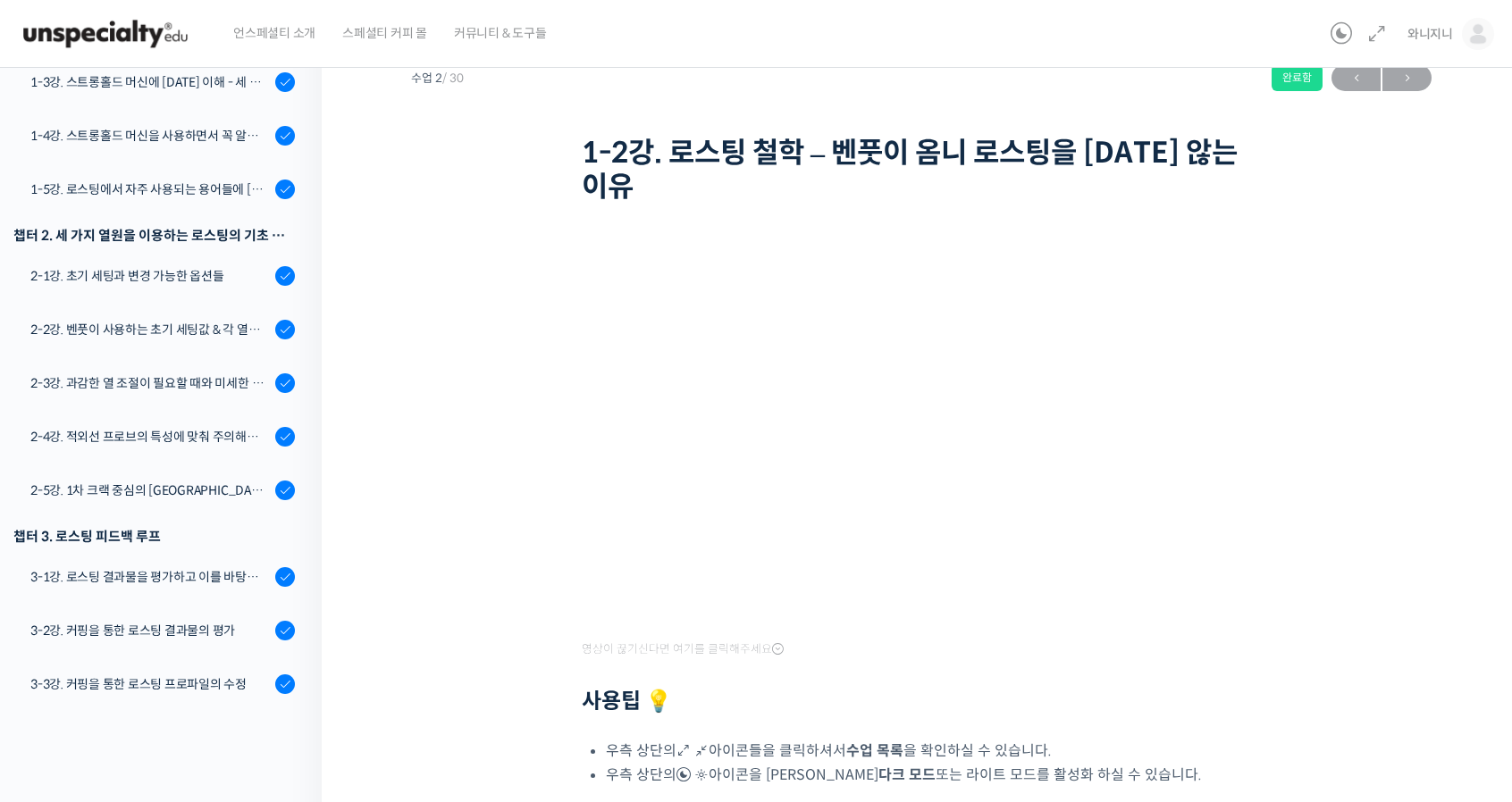
scroll to position [166, 0]
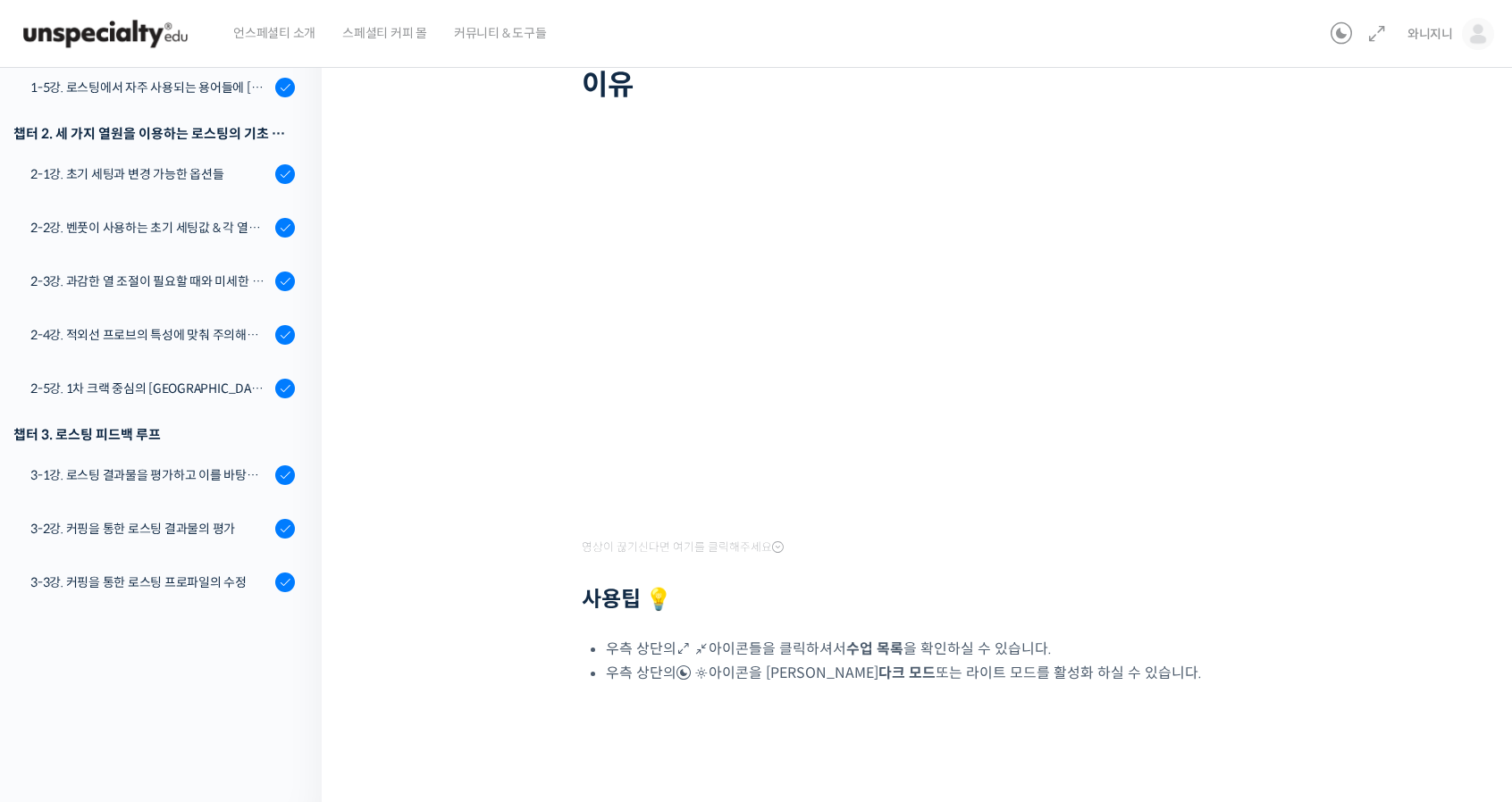
click at [1009, 740] on div at bounding box center [921, 748] width 679 height 38
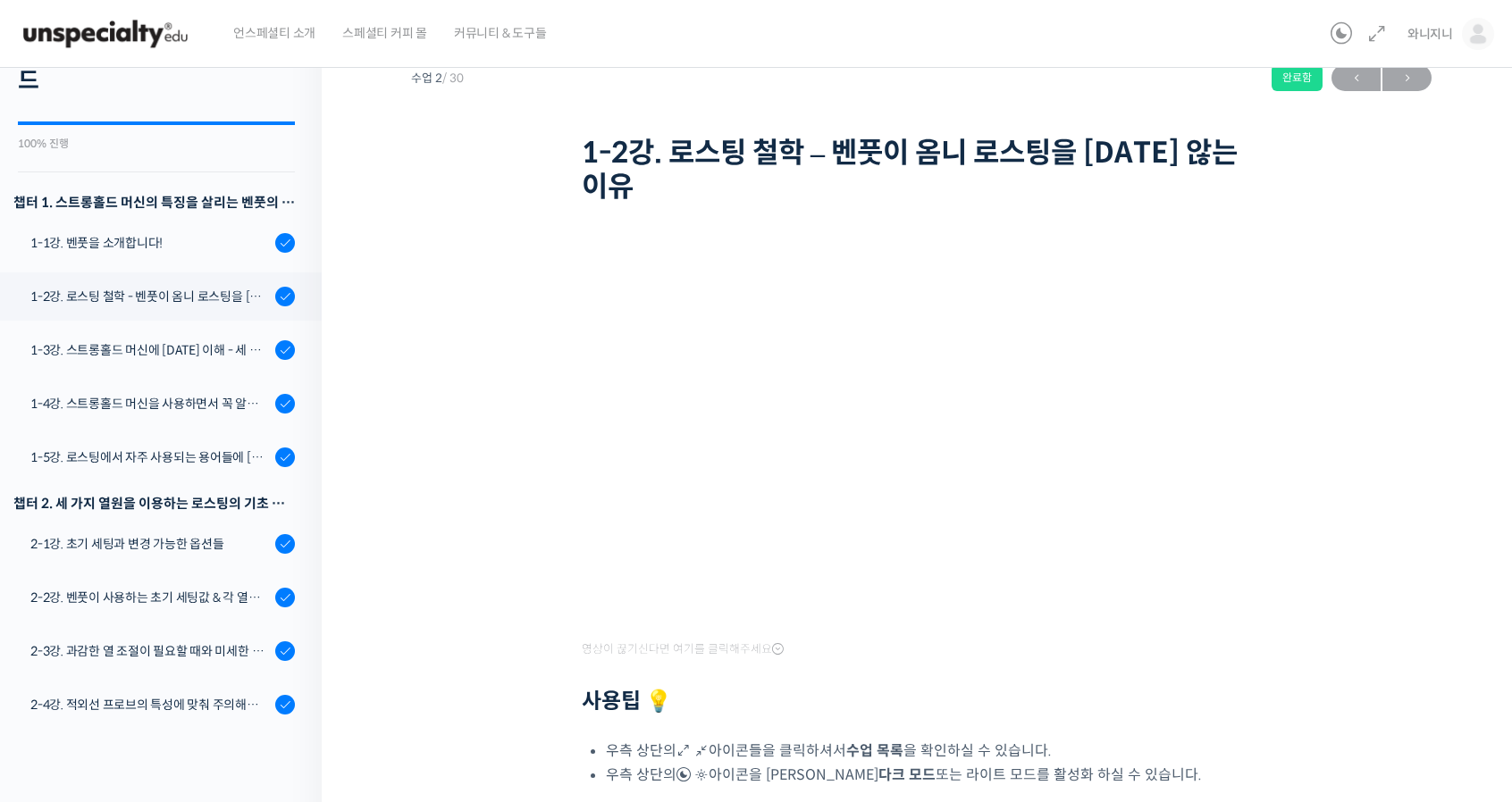
scroll to position [0, 0]
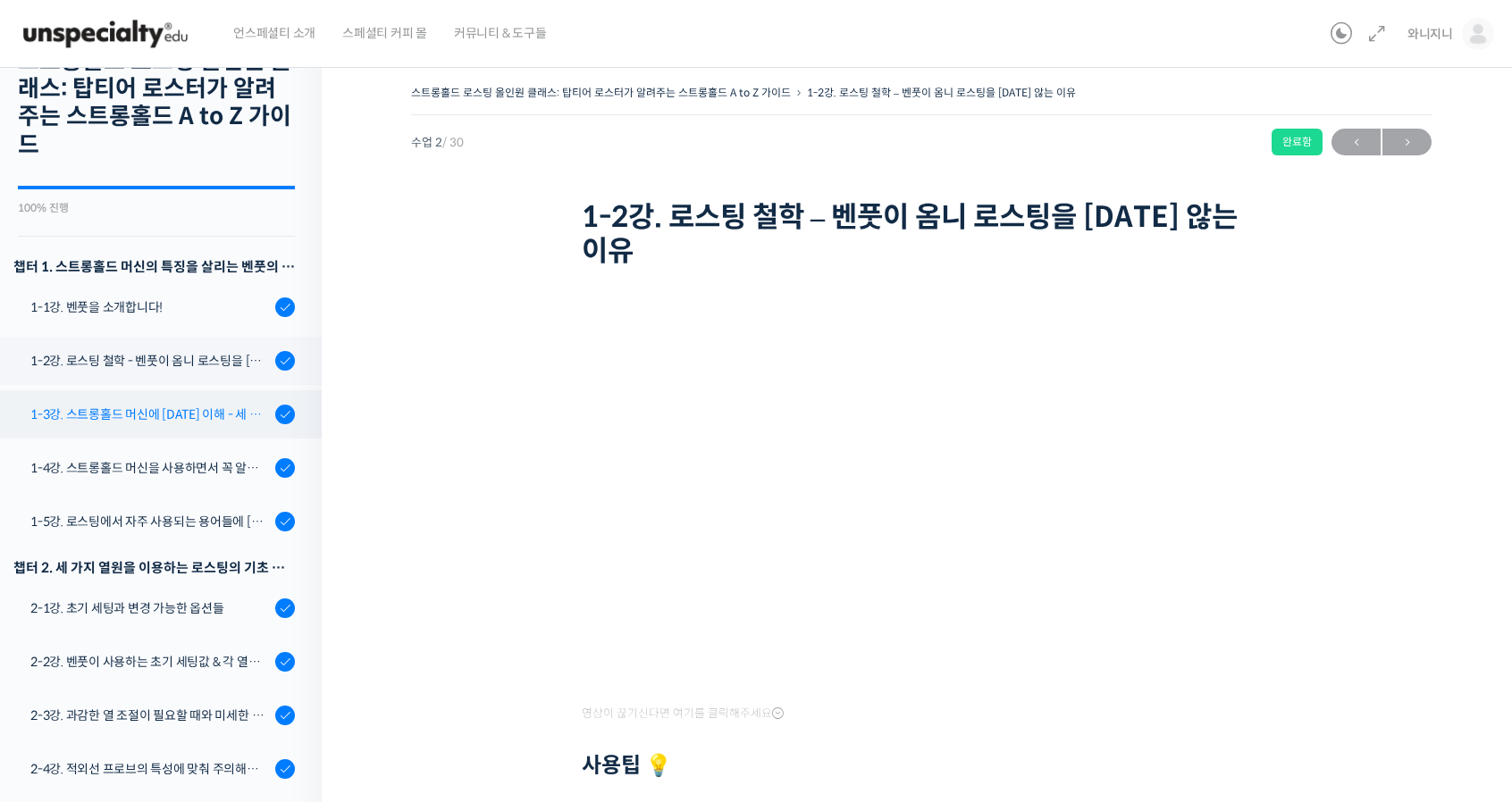
click at [190, 414] on div "1-3강. 스트롱홀드 머신에 [DATE] 이해 - 세 가지 열원이 만들어내는 변화" at bounding box center [150, 414] width 239 height 19
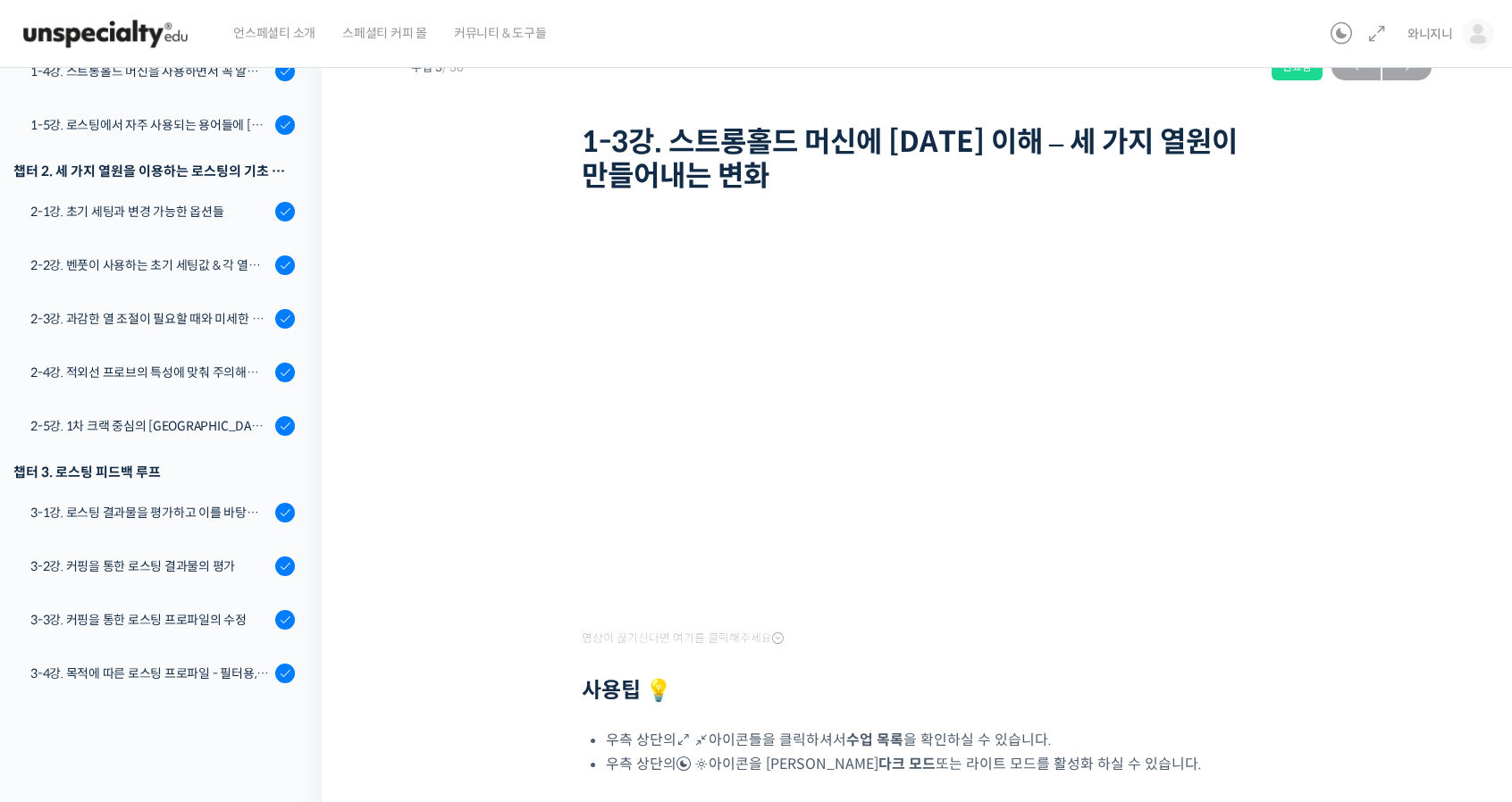
scroll to position [166, 0]
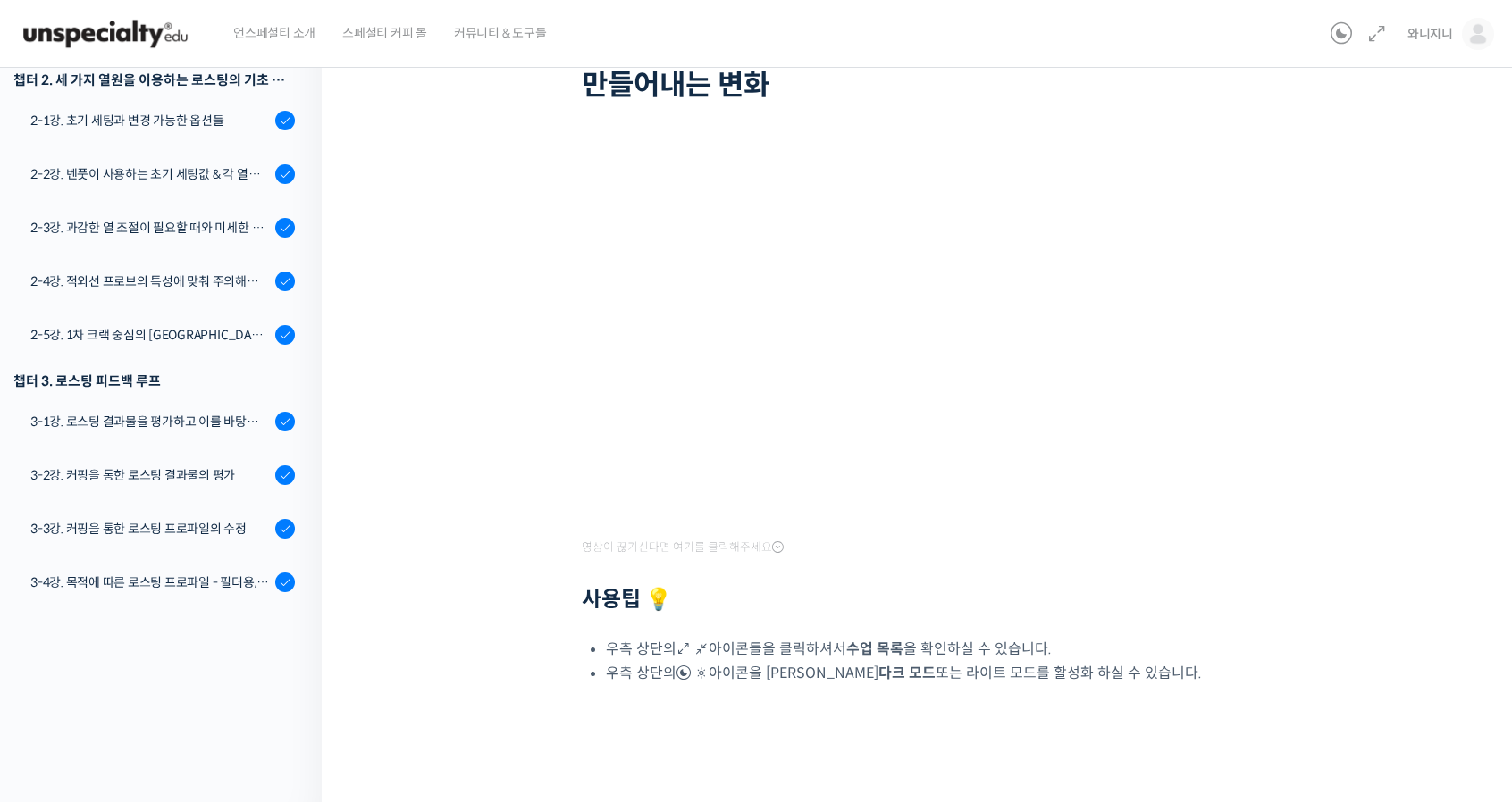
click at [1340, 332] on div "스트롱홀드 로스팅 올인원 클래스: 탑티어 로스터가 알려주는 스트롱홀드 A to Z 가이드 1-3강. 스트롱홀드 머신에 대한 이해 – 세 가지 …" at bounding box center [921, 340] width 1020 height 853
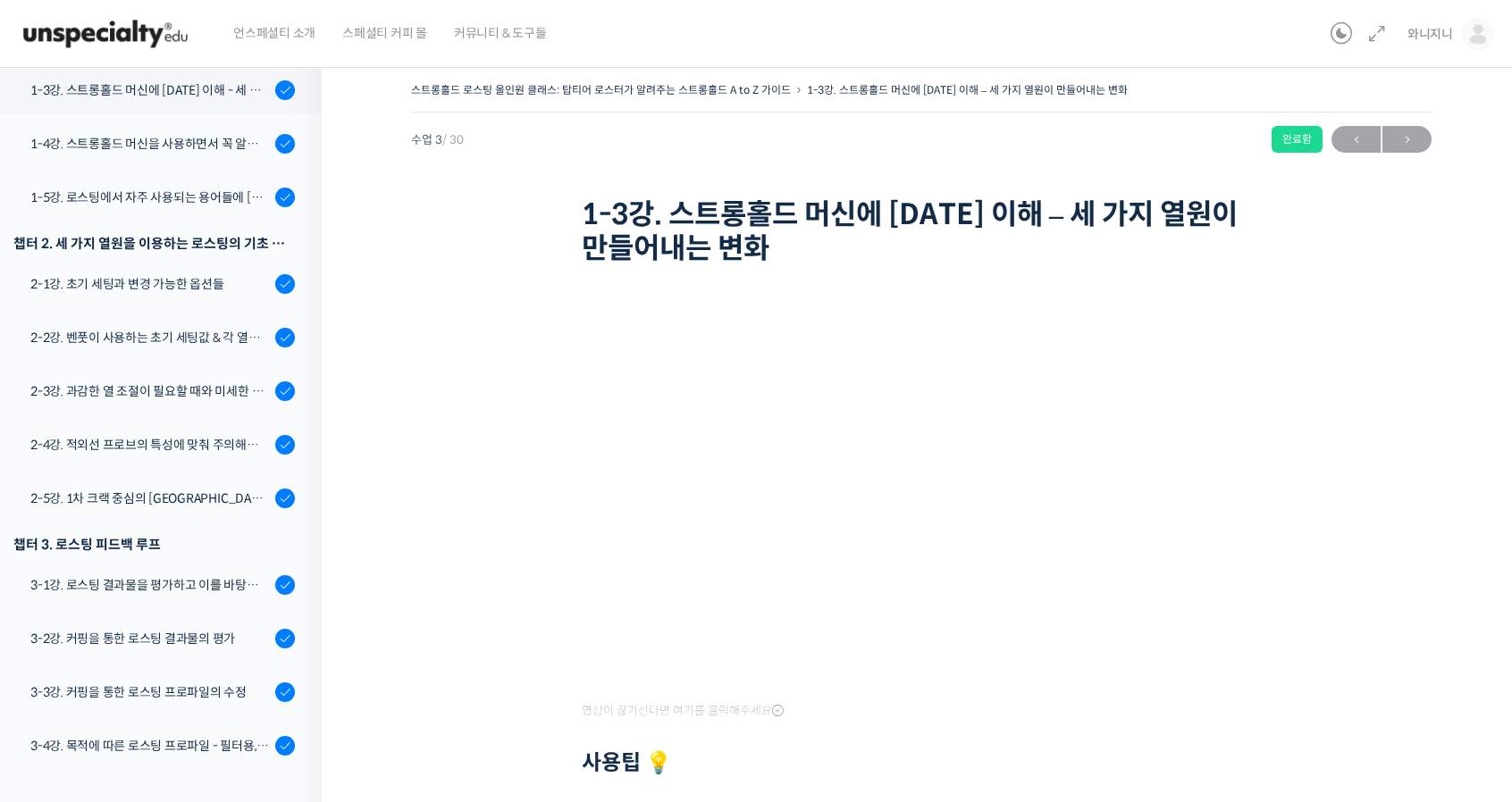
scroll to position [0, 0]
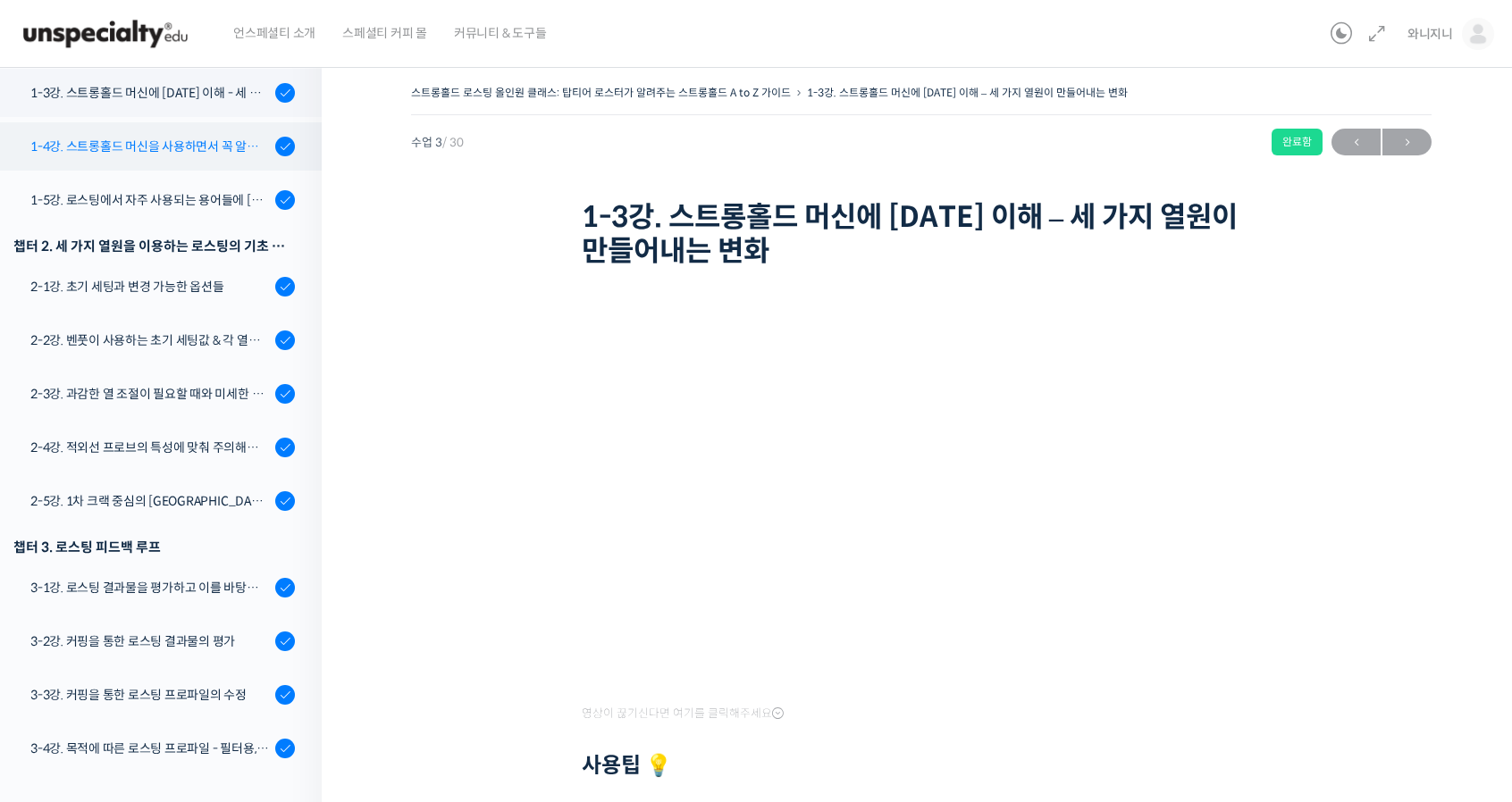
click at [125, 144] on div "1-4강. 스트롱홀드 머신을 사용하면서 꼭 알고 있어야 할 유의사항" at bounding box center [150, 146] width 239 height 19
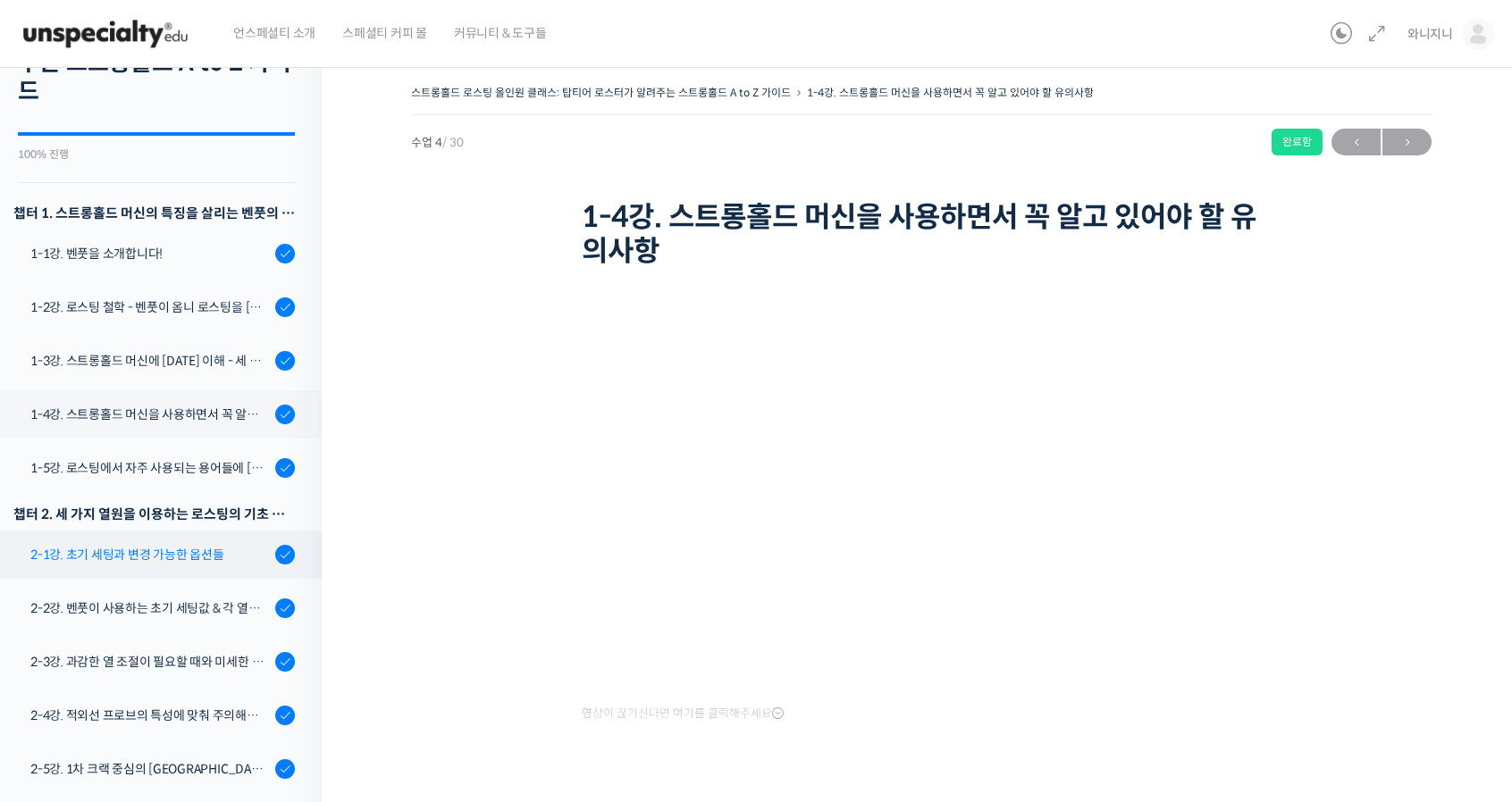
scroll to position [91, 0]
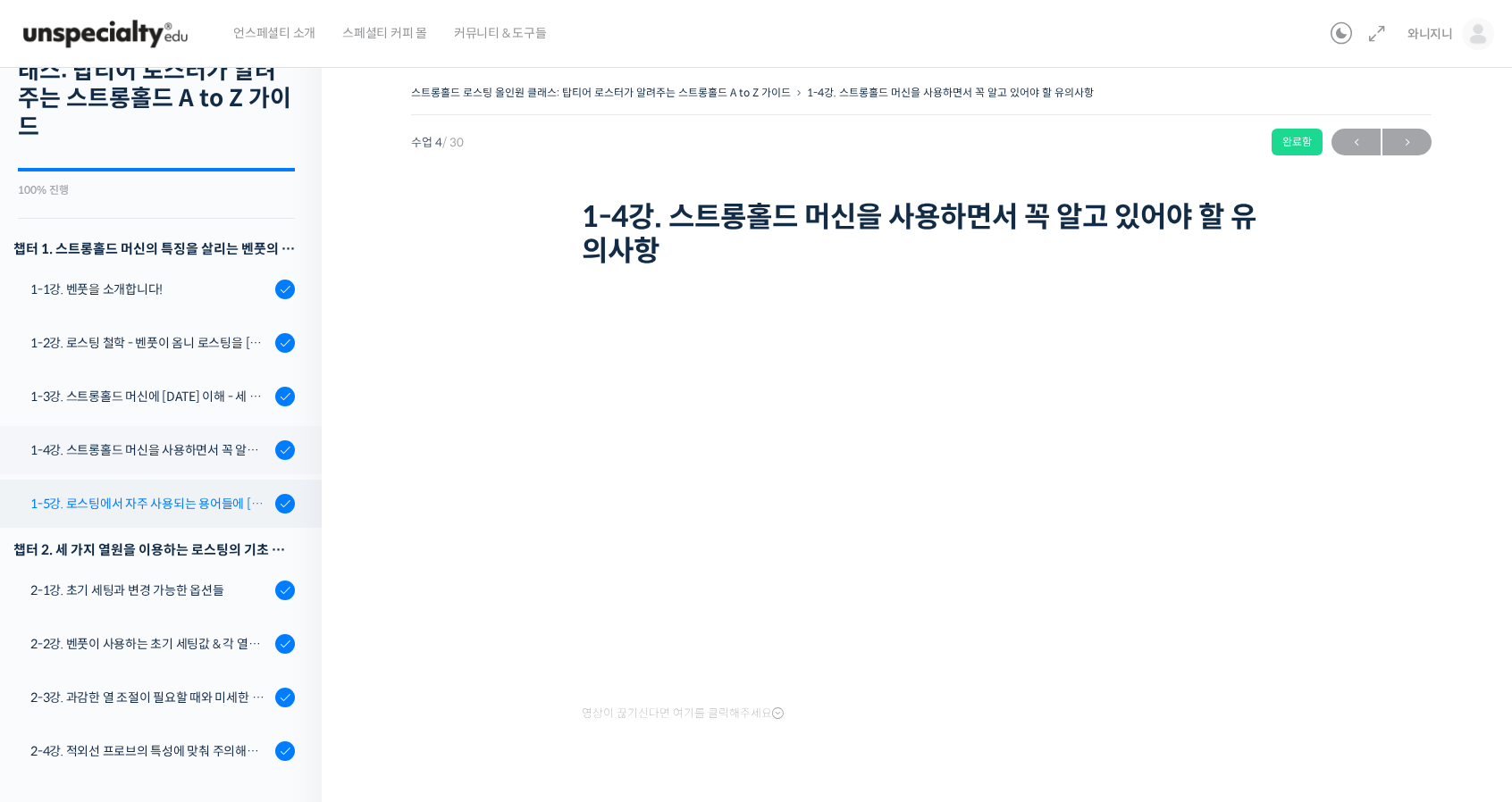
click at [171, 495] on div "1-5강. 로스팅에서 자주 사용되는 용어들에 [DATE] 이해" at bounding box center [150, 504] width 239 height 19
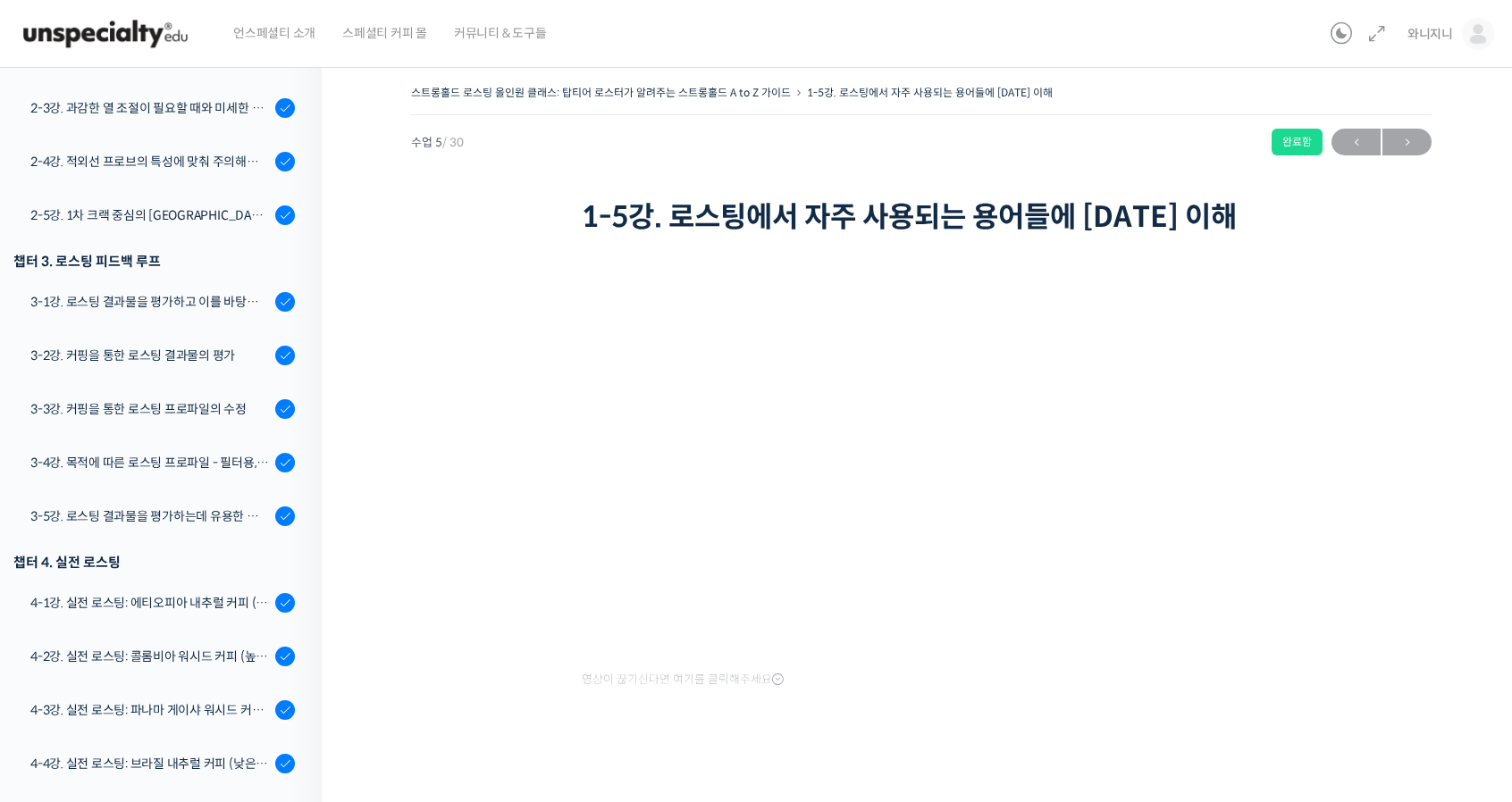
scroll to position [859, 0]
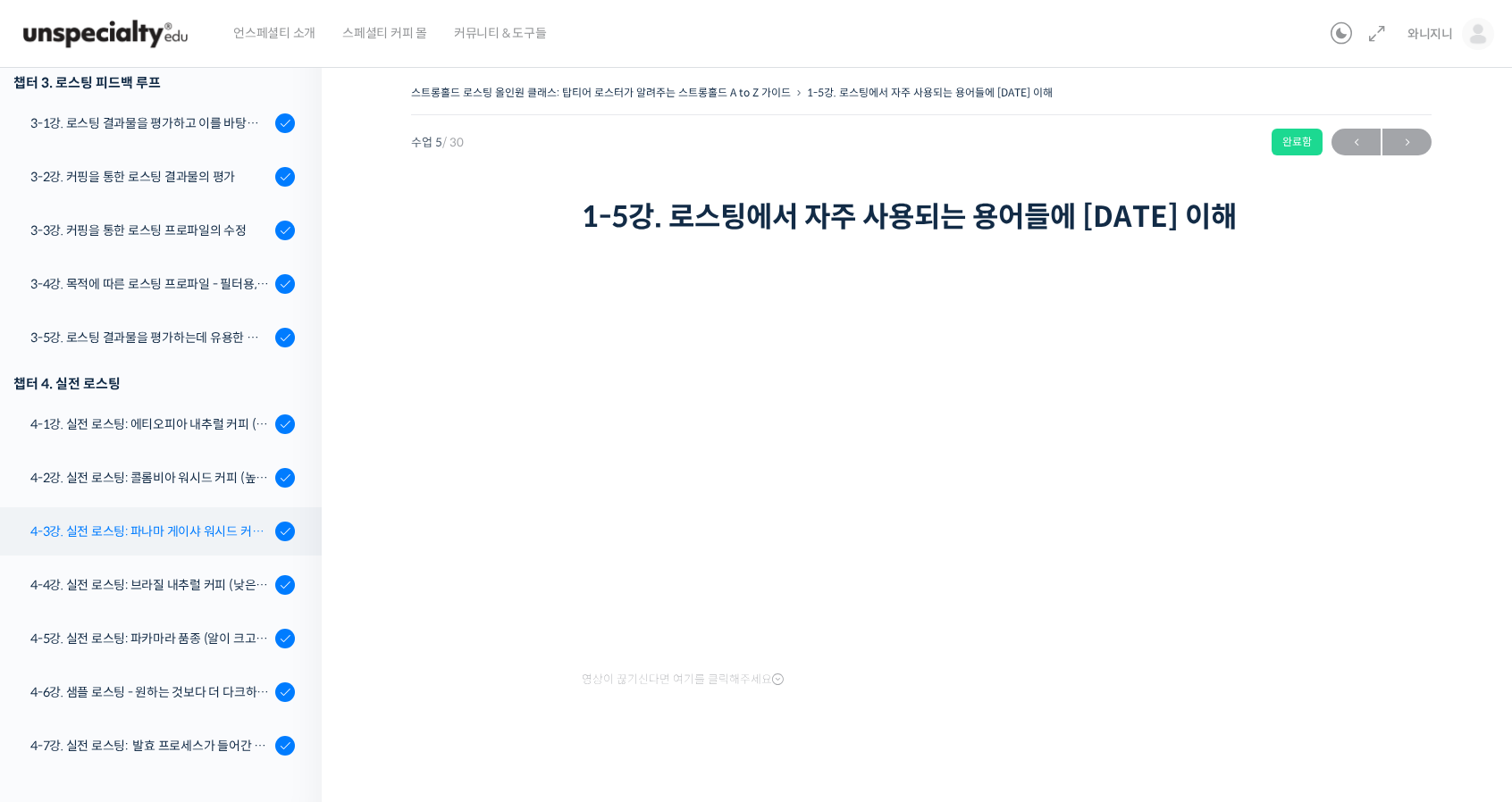
click at [177, 525] on div "4-3강. 실전 로스팅: 파나마 게이샤 워시드 커피 (플레이버 프로파일이 로스팅하기 까다로운 경우)" at bounding box center [150, 531] width 239 height 19
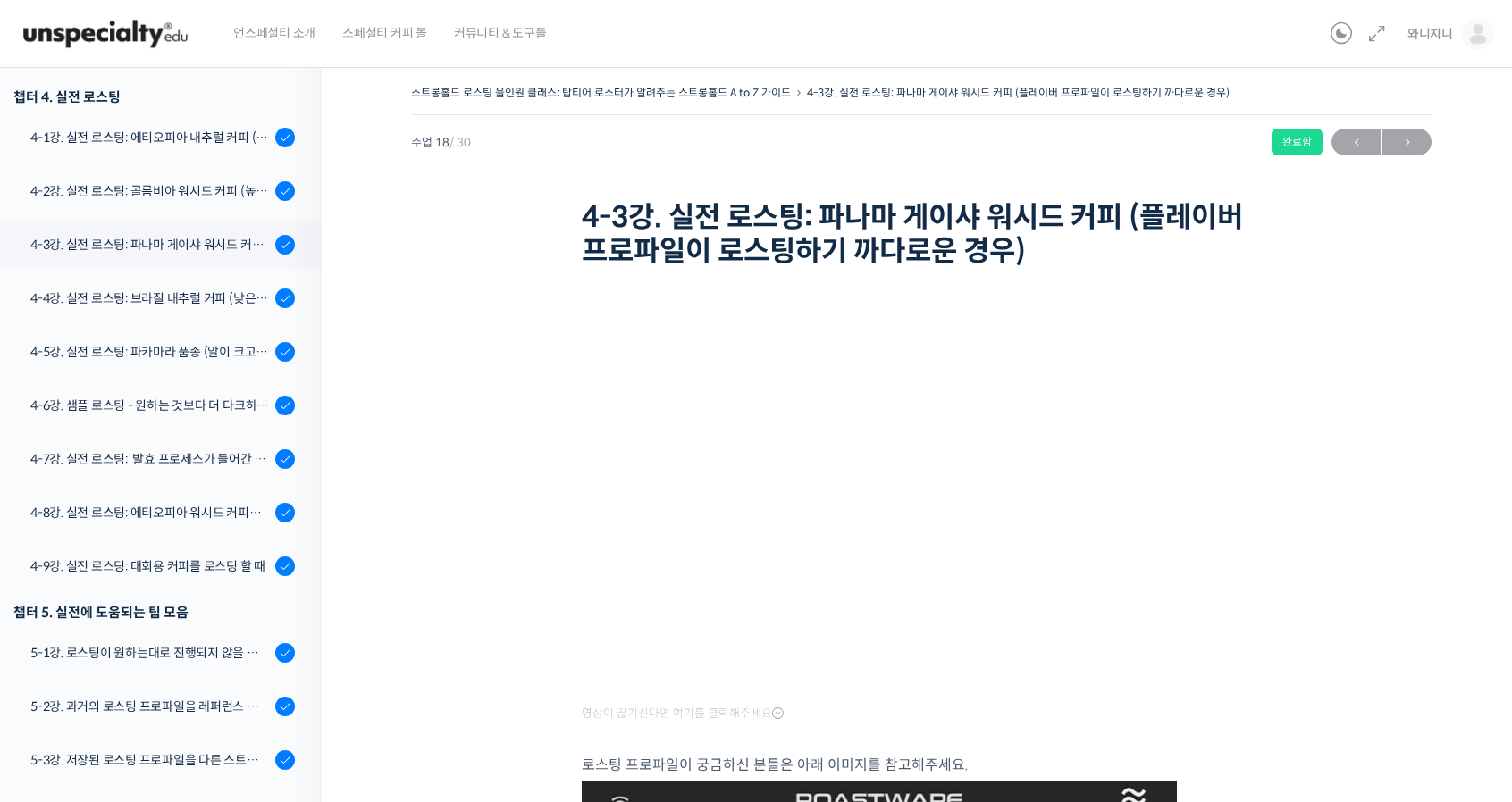
scroll to position [1298, 0]
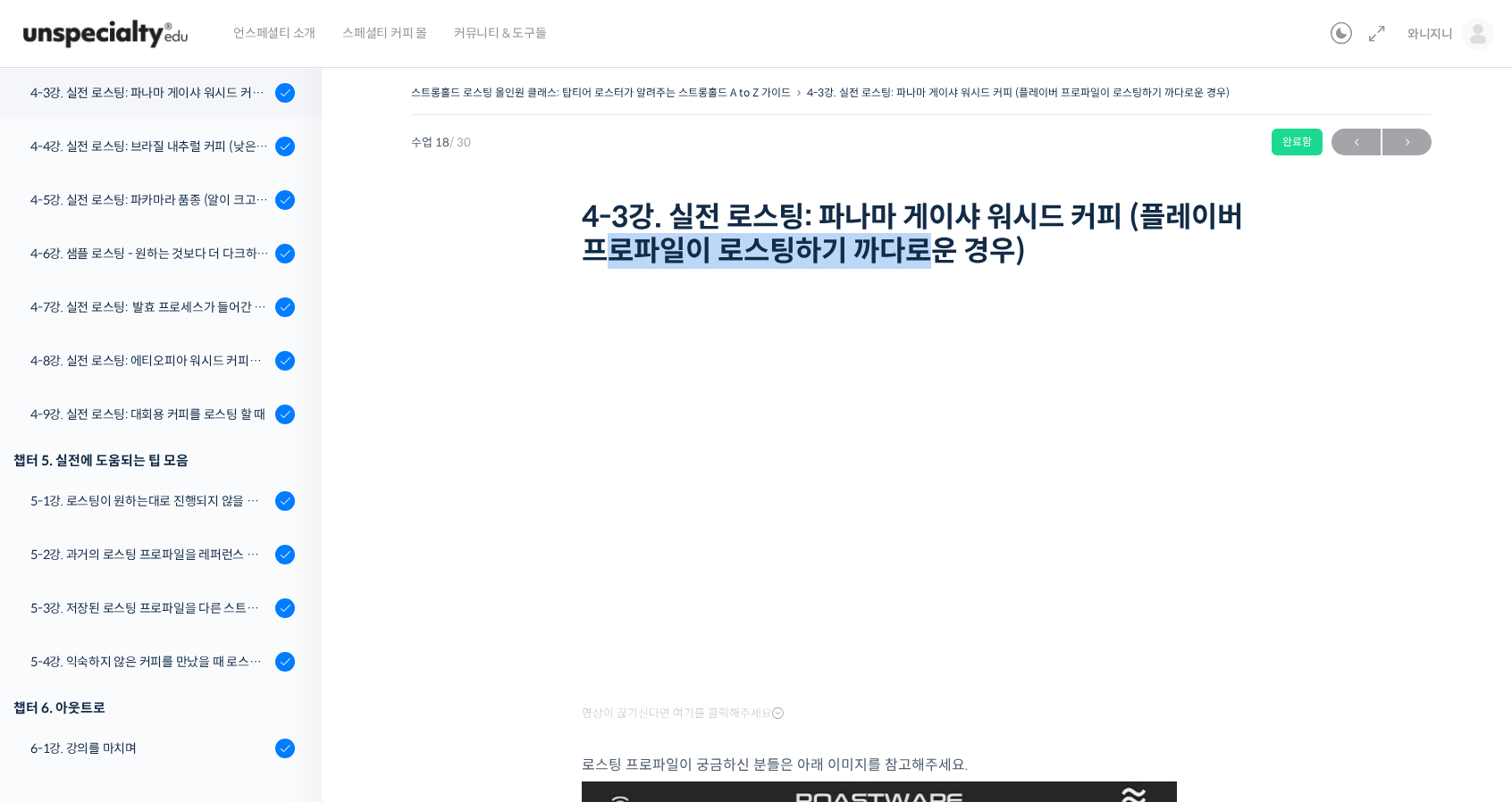
drag, startPoint x: 726, startPoint y: 249, endPoint x: 944, endPoint y: 245, distance: 218.0
click at [944, 245] on h1 "4-3강. 실전 로스팅: 파나마 게이샤 워시드 커피 (플레이버 프로파일이 로스팅하기 까다로운 경우)" at bounding box center [921, 235] width 679 height 68
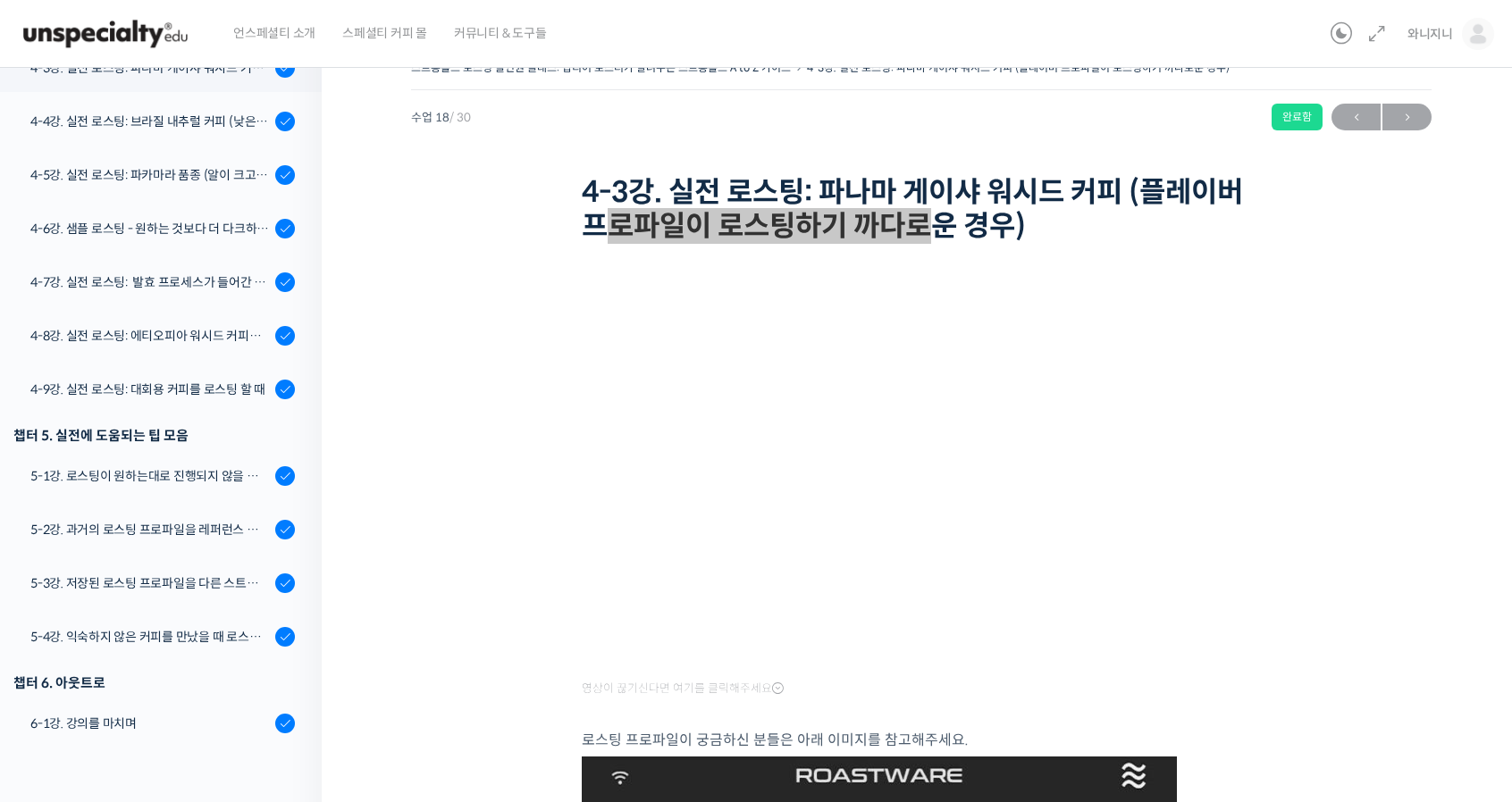
scroll to position [0, 0]
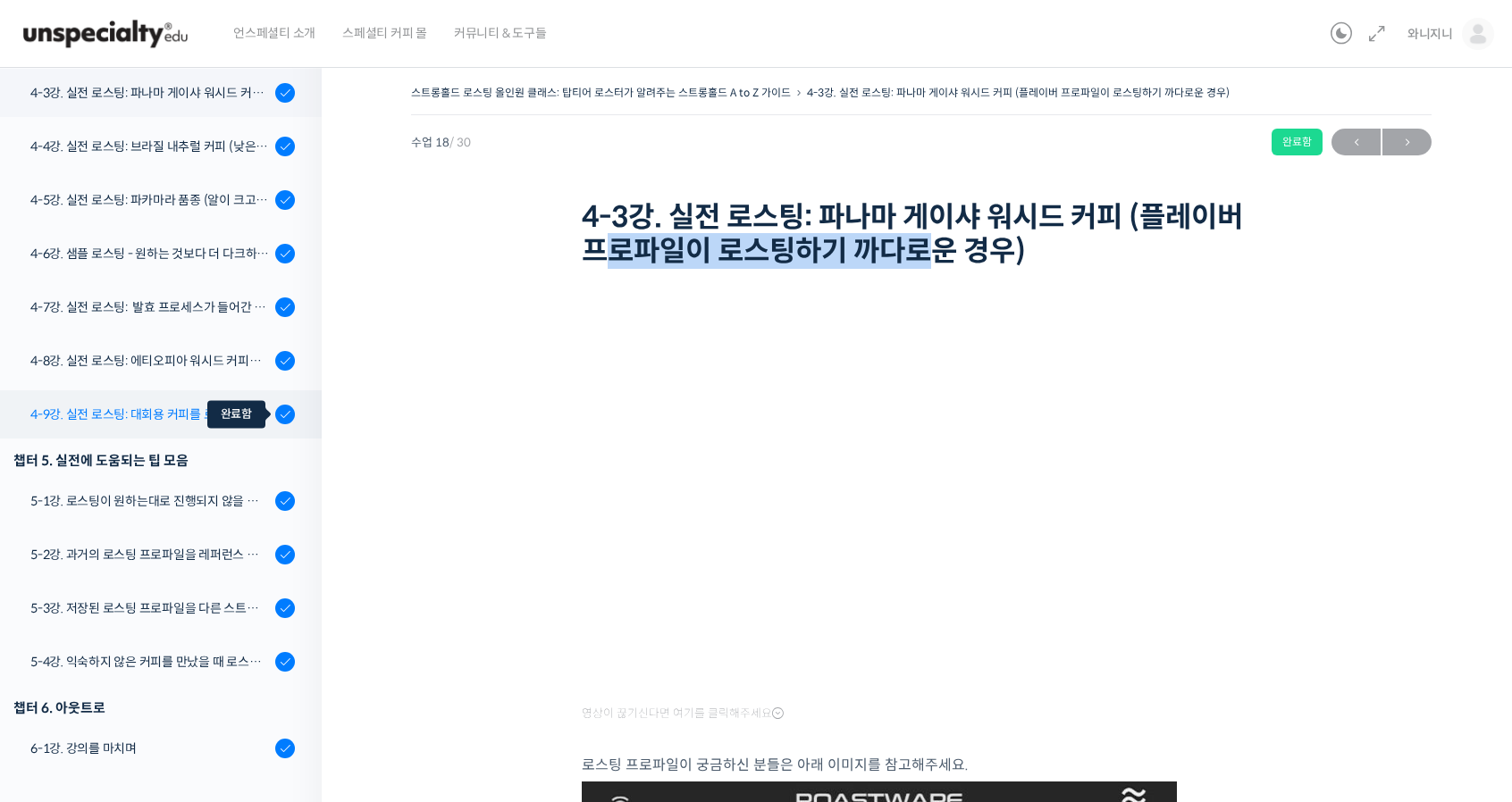
click at [279, 415] on icon at bounding box center [286, 414] width 13 height 13
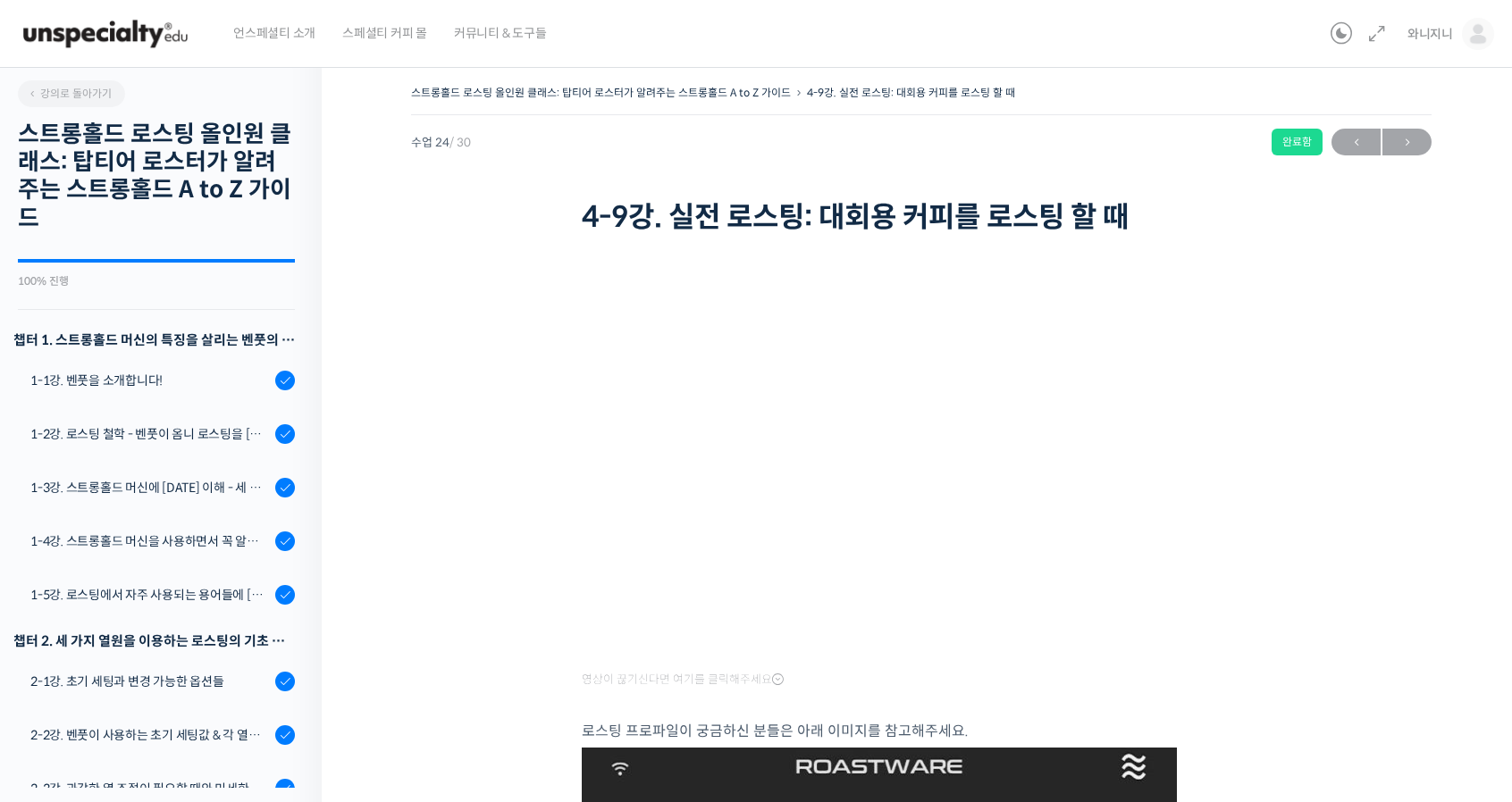
scroll to position [1501, 0]
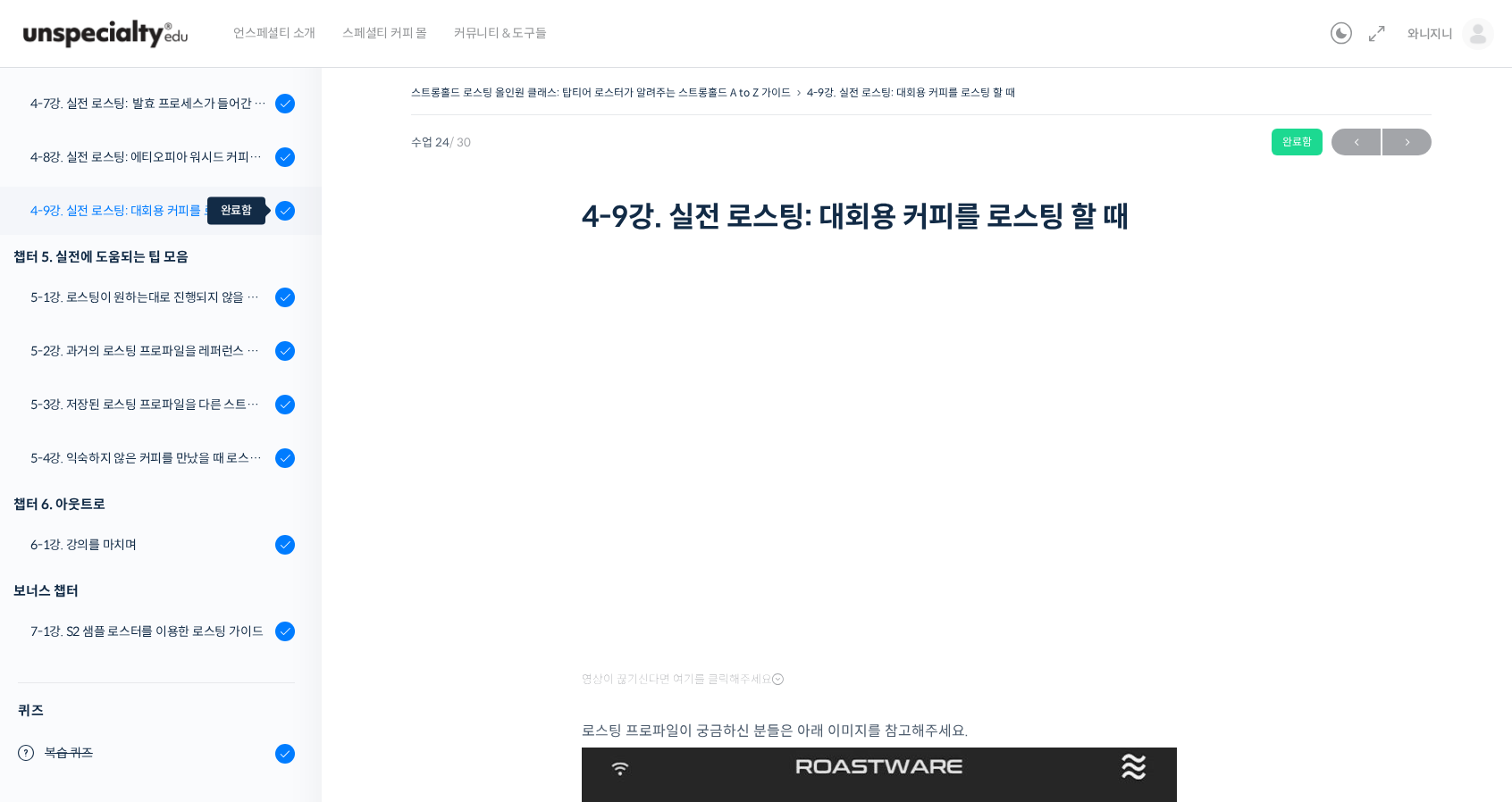
click at [279, 213] on icon at bounding box center [286, 210] width 13 height 13
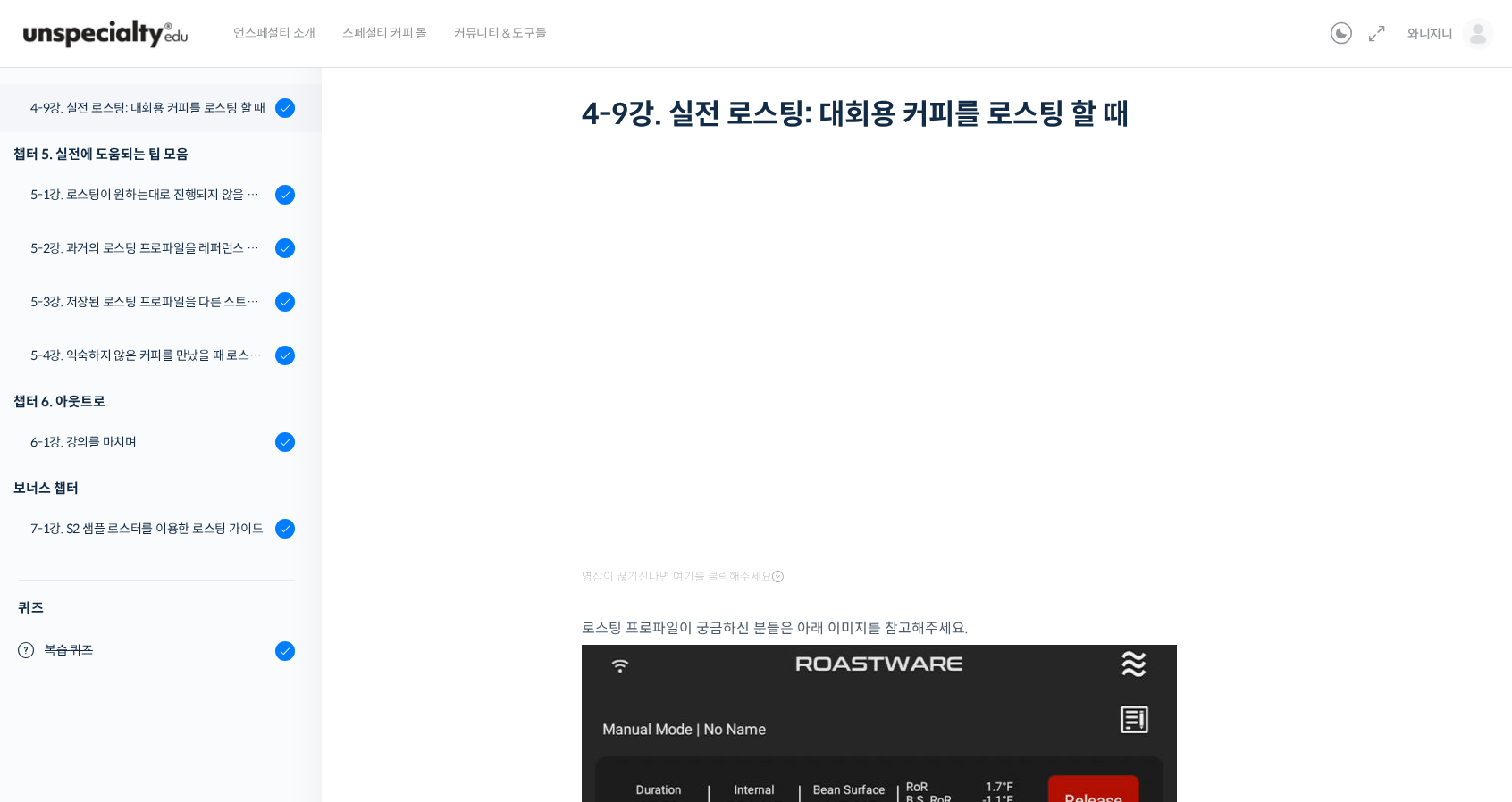
scroll to position [84, 0]
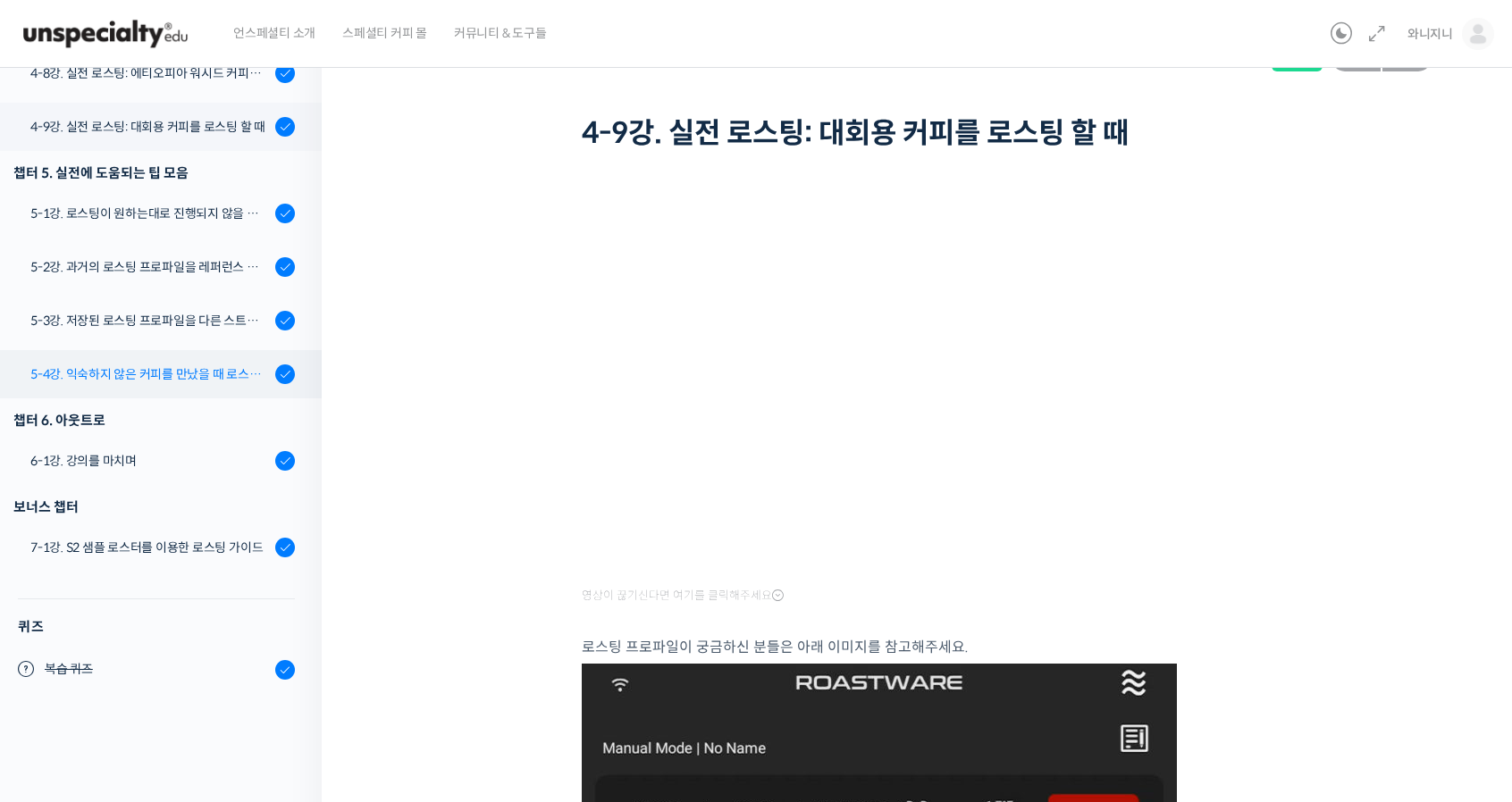
click at [192, 371] on div "5-4강. 익숙하지 않은 커피를 만났을 때 로스팅 전략 세우는 방법" at bounding box center [150, 373] width 239 height 19
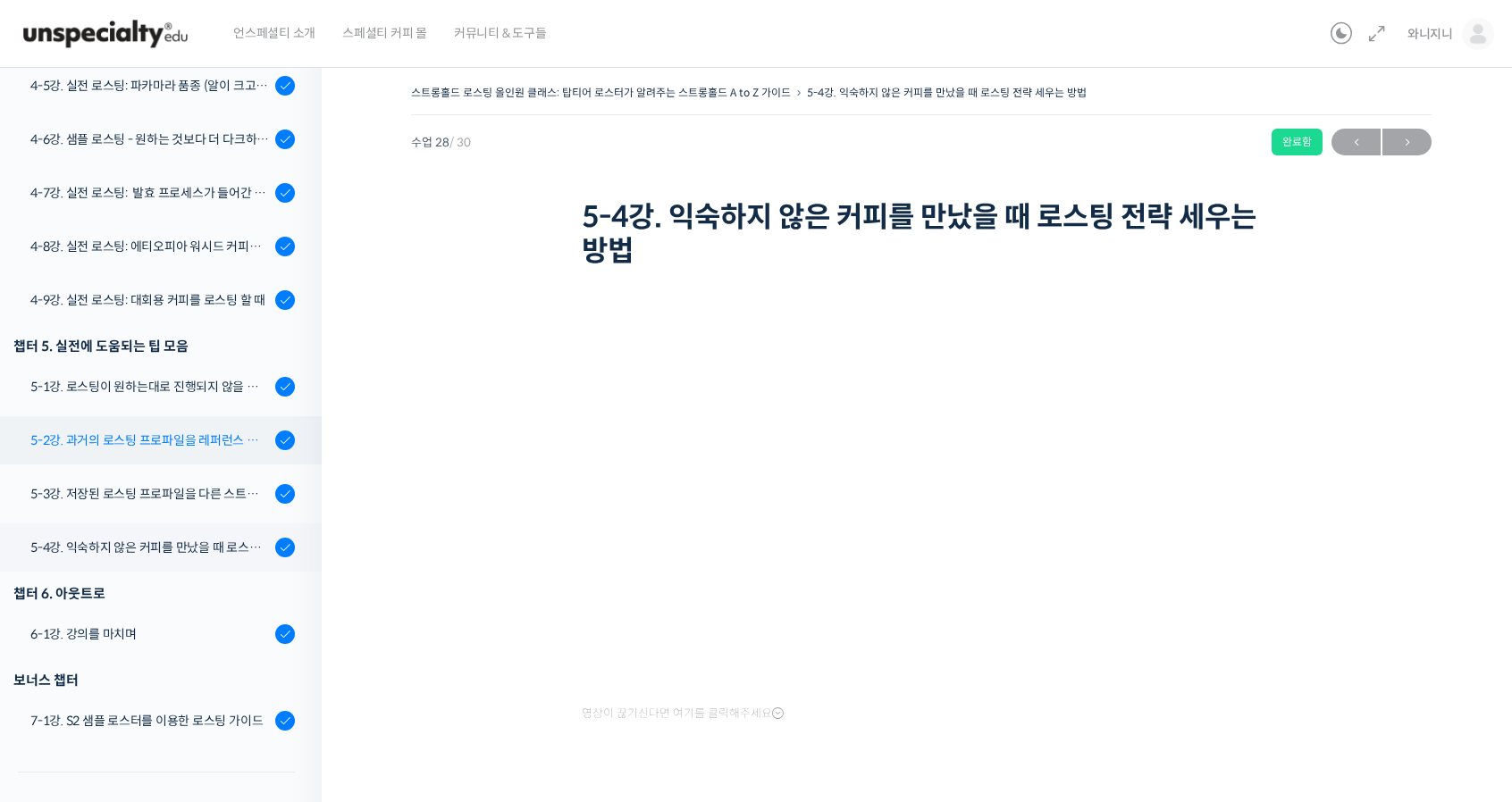
scroll to position [1323, 0]
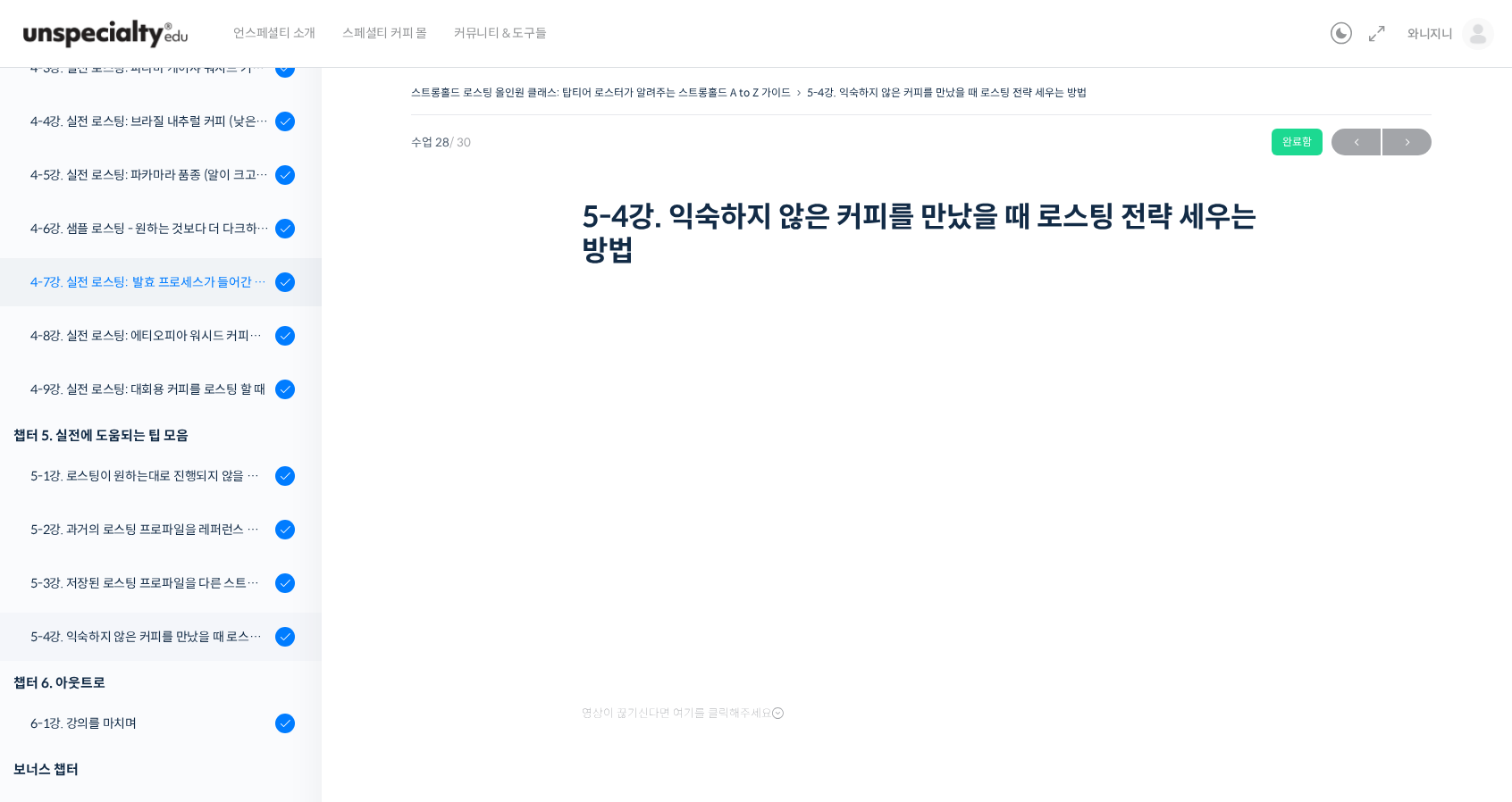
click at [222, 289] on div "4-7강. 실전 로스팅: 발효 프로세스가 들어간 커피를 필터용으로 로스팅 할 때" at bounding box center [150, 282] width 239 height 19
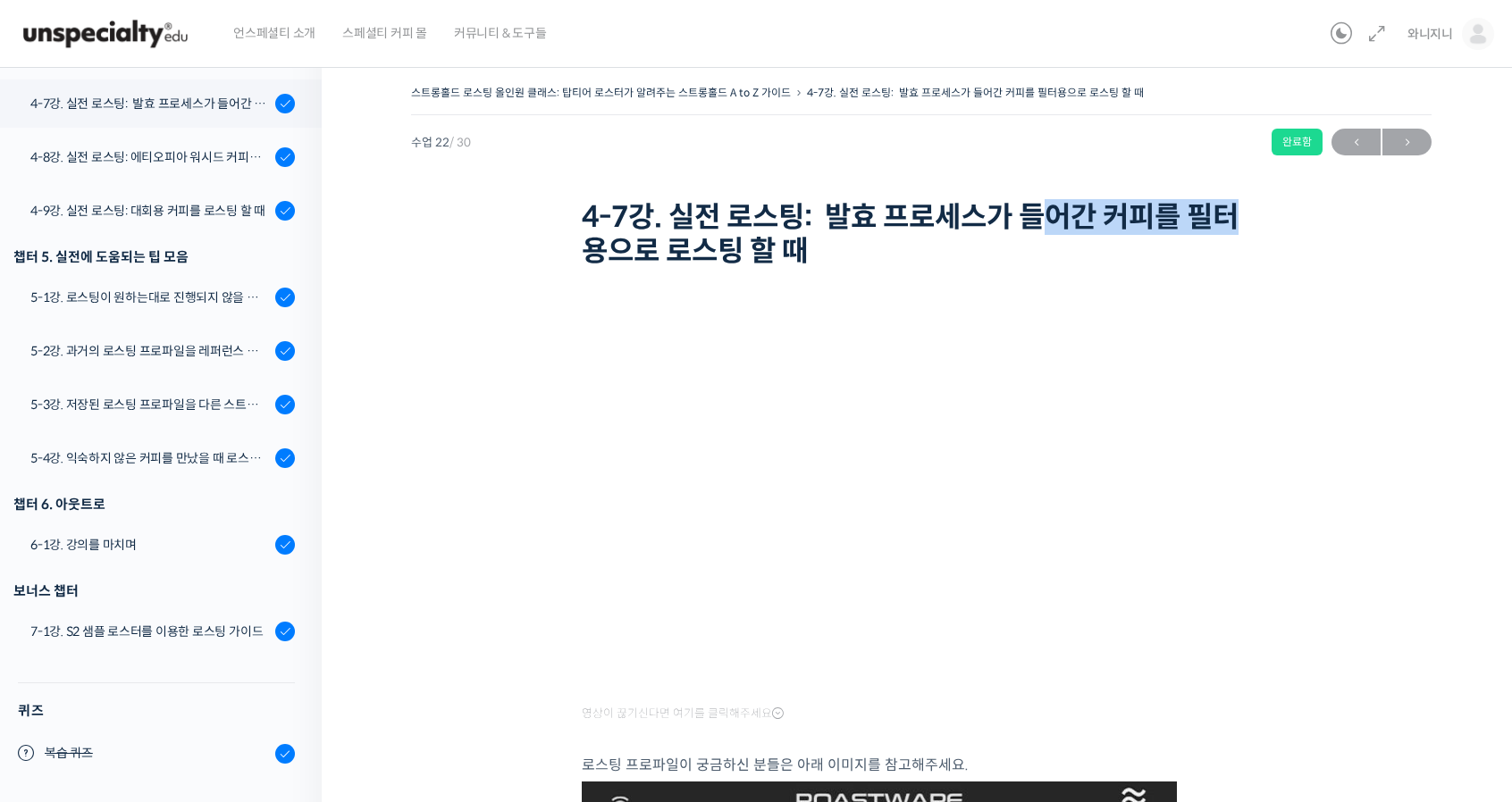
drag, startPoint x: 1050, startPoint y: 227, endPoint x: 1251, endPoint y: 227, distance: 201.0
click at [1251, 227] on h1 "4-7강. 실전 로스팅: 발효 프로세스가 들어간 커피를 필터용으로 로스팅 할 때" at bounding box center [921, 235] width 679 height 68
click at [279, 299] on icon at bounding box center [286, 297] width 13 height 13
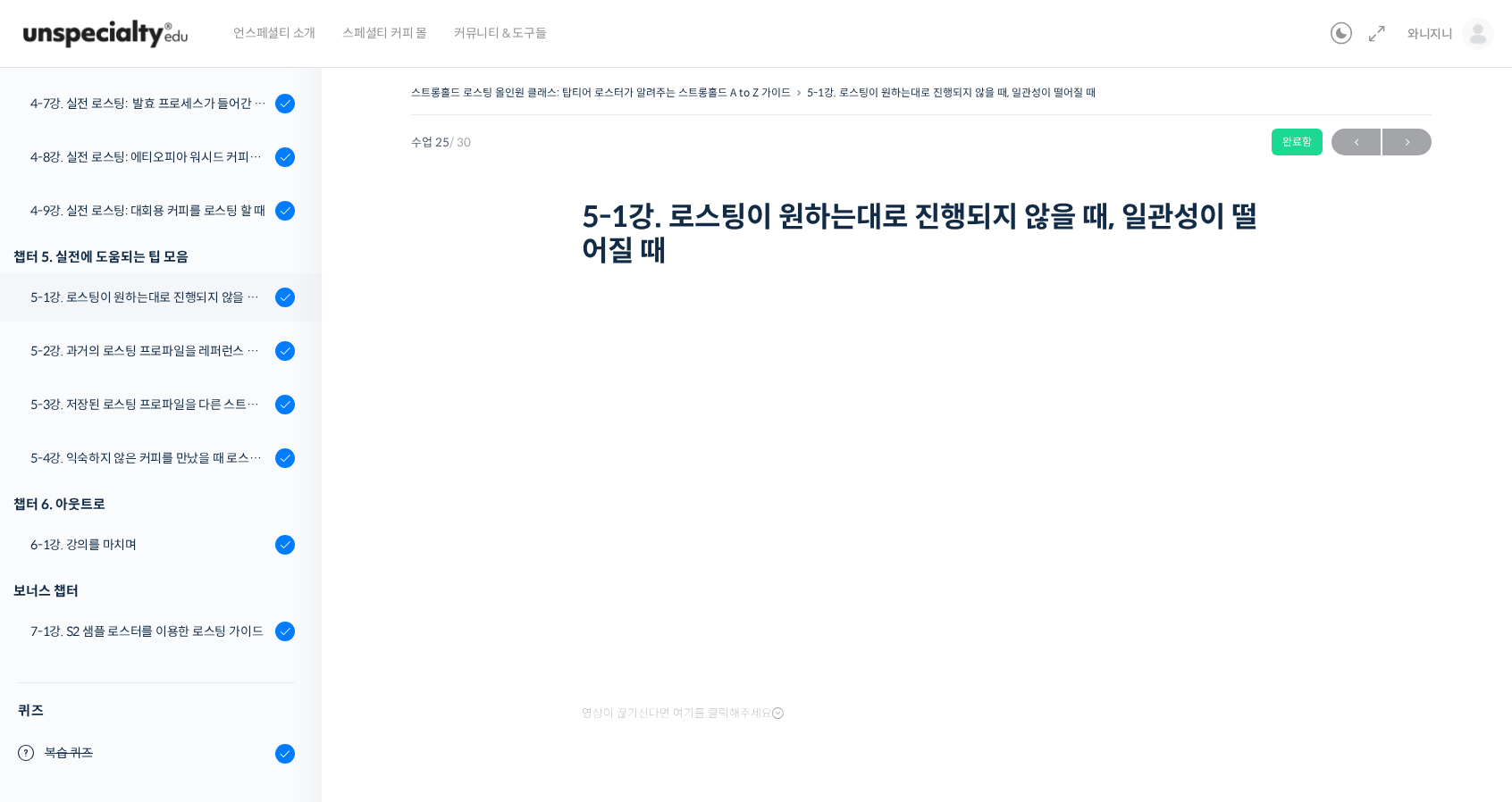
click at [1392, 481] on div "스트롱홀드 로스팅 올인원 클래스: 탑티어 로스터가 알려주는 스트롱홀드 A to Z 가이드 5-1강. 로스팅이 원하는대로 진행되지 않을 때, 일…" at bounding box center [921, 444] width 1020 height 728
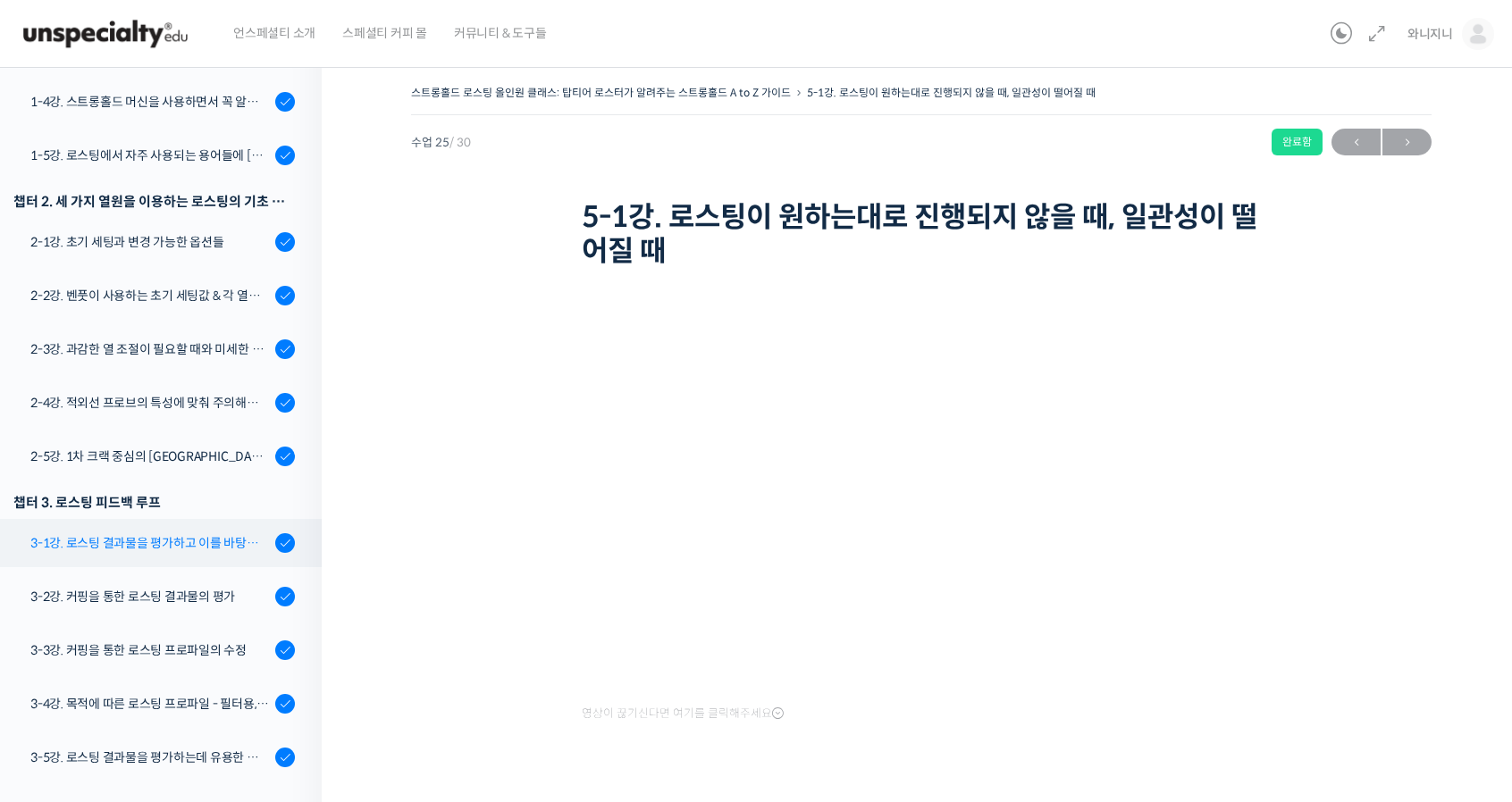
scroll to position [446, 0]
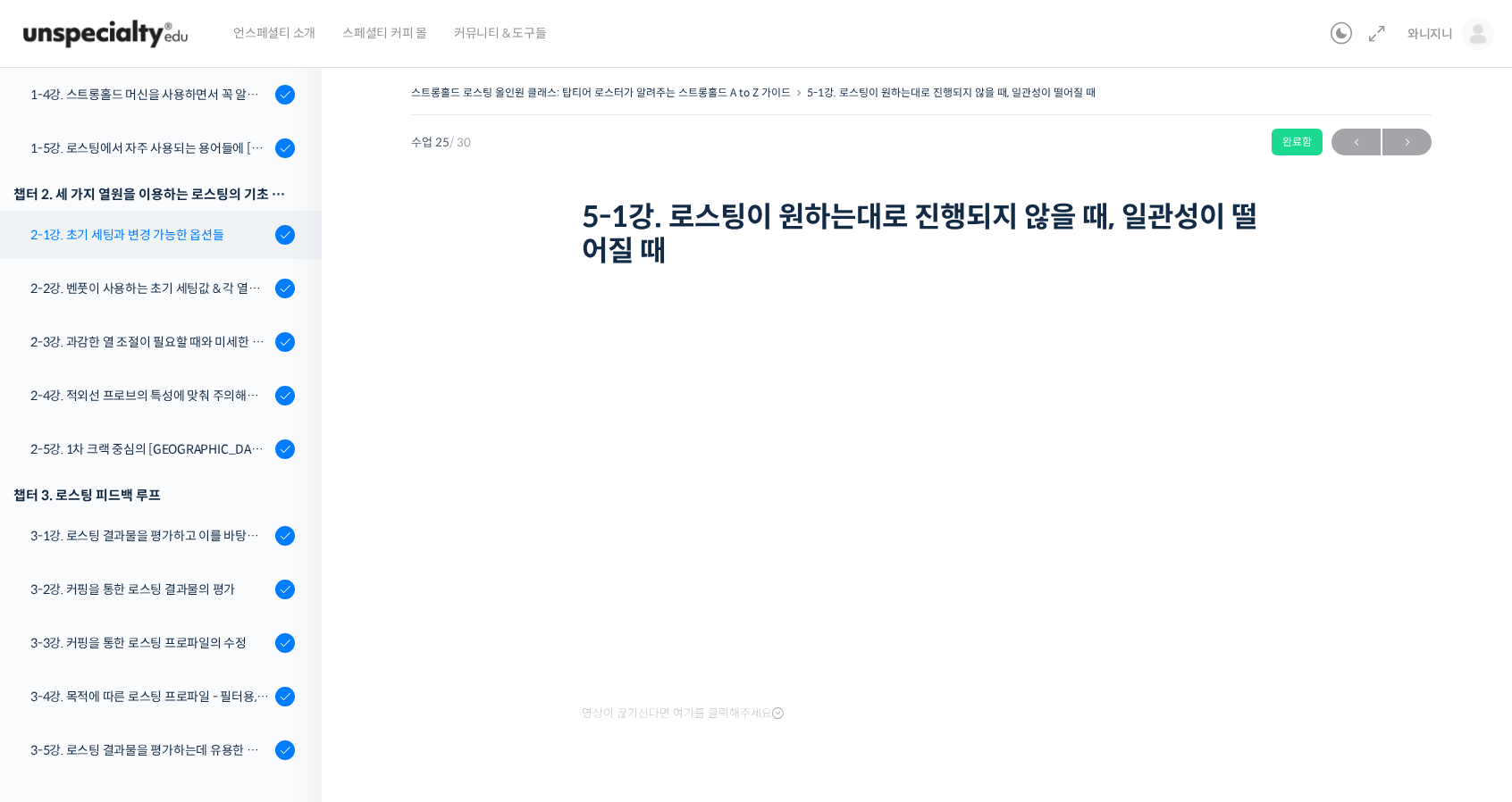
click at [166, 240] on div "2-1강. 초기 세팅과 변경 가능한 옵션들" at bounding box center [150, 235] width 239 height 19
click at [161, 233] on div "2-1강. 초기 세팅과 변경 가능한 옵션들" at bounding box center [150, 235] width 239 height 19
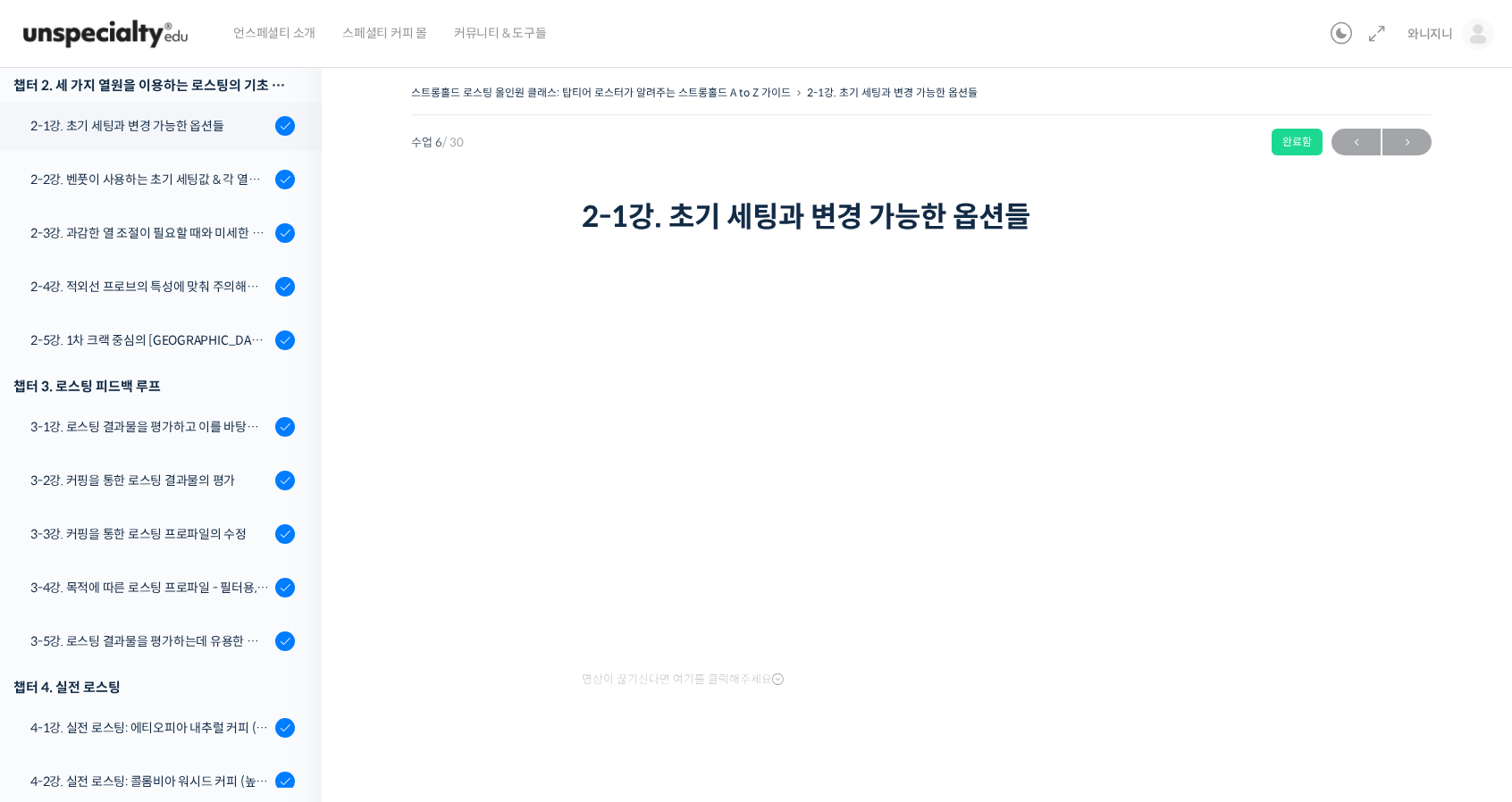
drag, startPoint x: 1344, startPoint y: 307, endPoint x: 1326, endPoint y: 313, distance: 19.0
click at [1344, 307] on div "스트롱홀드 로스팅 올인원 클래스: 탑티어 로스터가 알려주는 스트롱홀드 A to Z 가이드 2-1강. 초기 세팅과 변경 가능한 옵션들 완료함 수…" at bounding box center [921, 427] width 1020 height 694
